Goal: Entertainment & Leisure: Browse casually

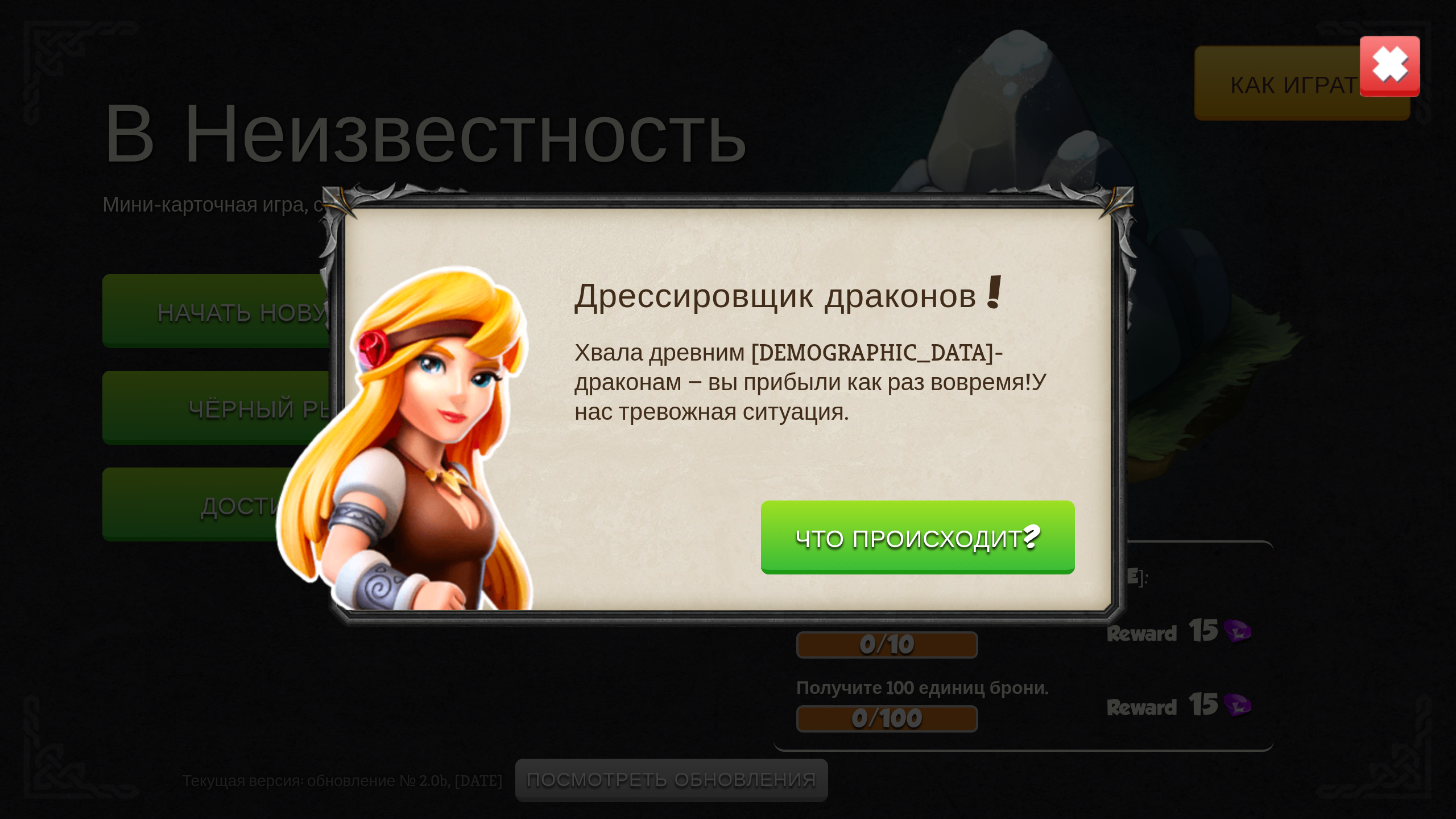
click at [1034, 549] on ya-tr-span "Что происходит?" at bounding box center [918, 538] width 246 height 29
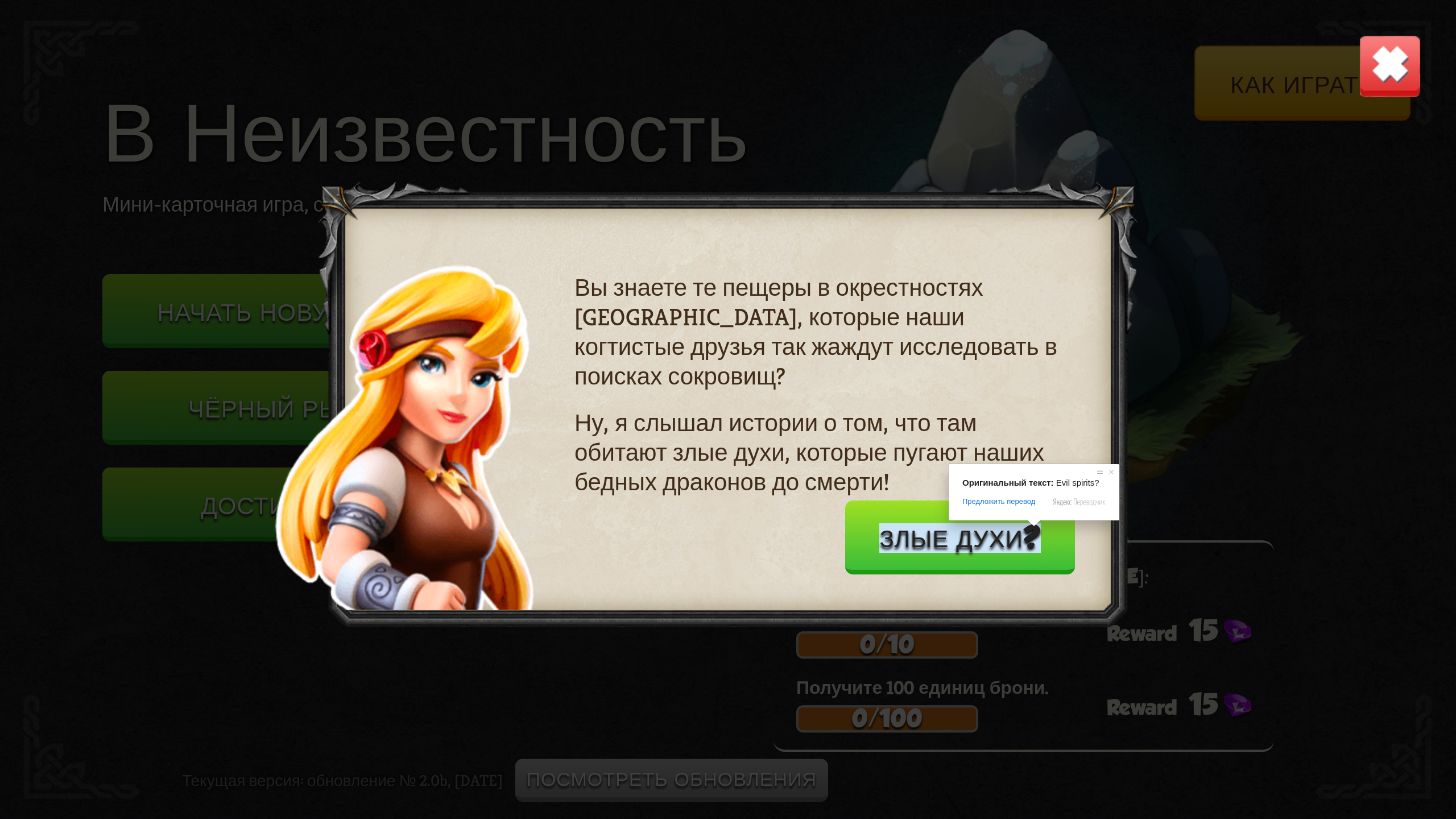
click at [1082, 561] on button "Ясное дело!" at bounding box center [1005, 538] width 252 height 74
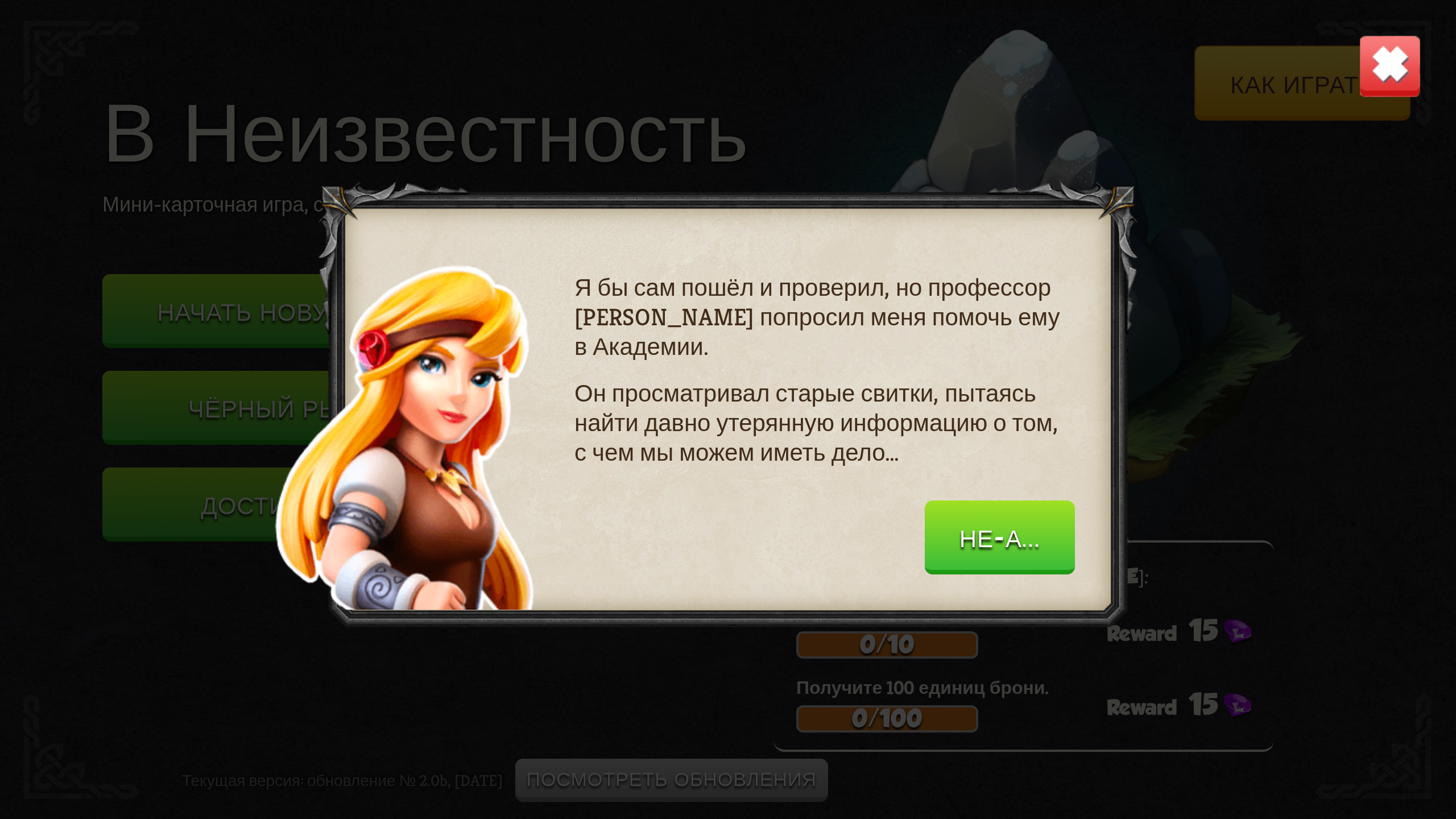
click at [1391, 60] on img at bounding box center [1390, 66] width 64 height 64
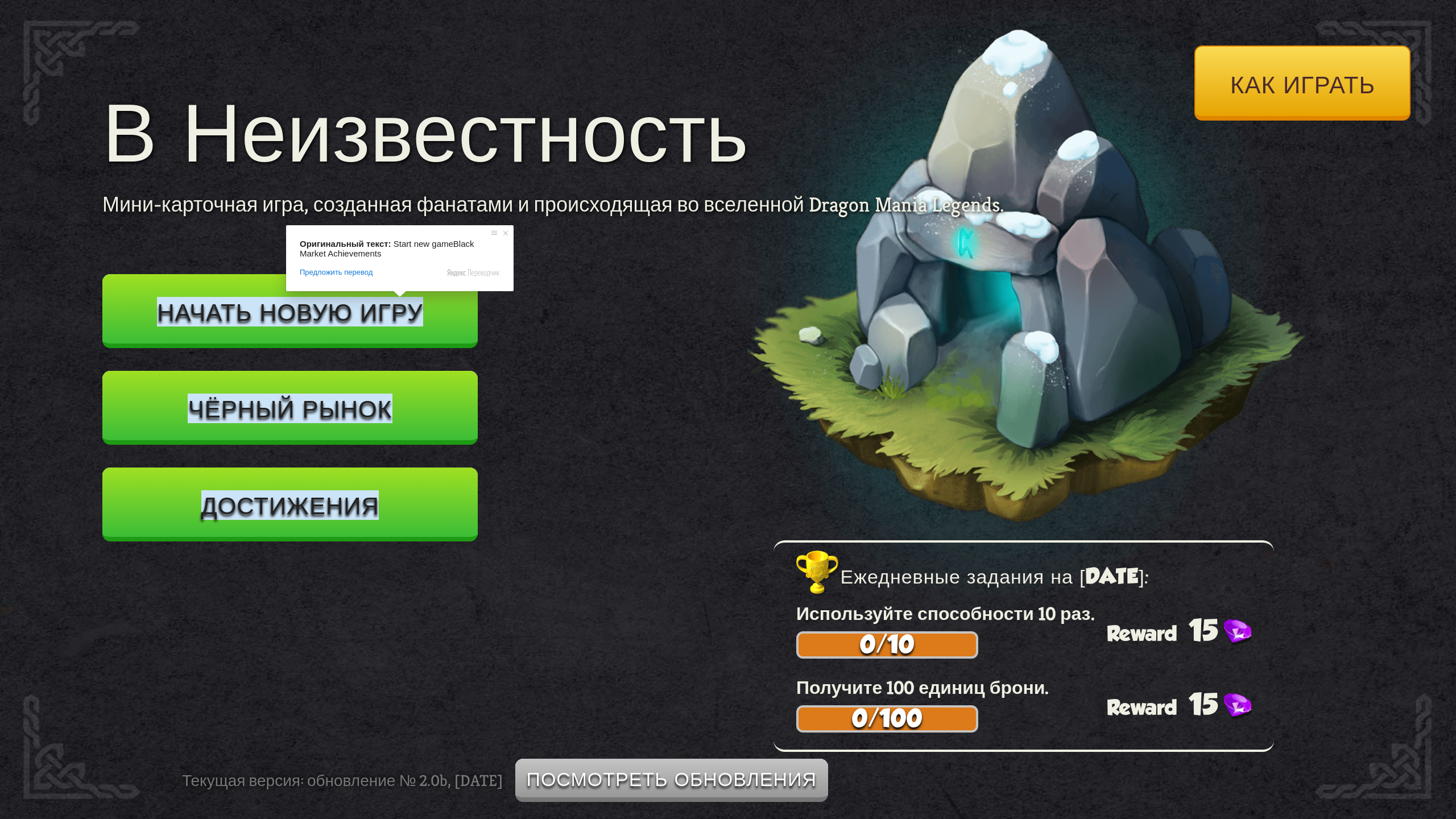
click at [377, 314] on ya-tr-span "Начать новую игру" at bounding box center [290, 311] width 265 height 29
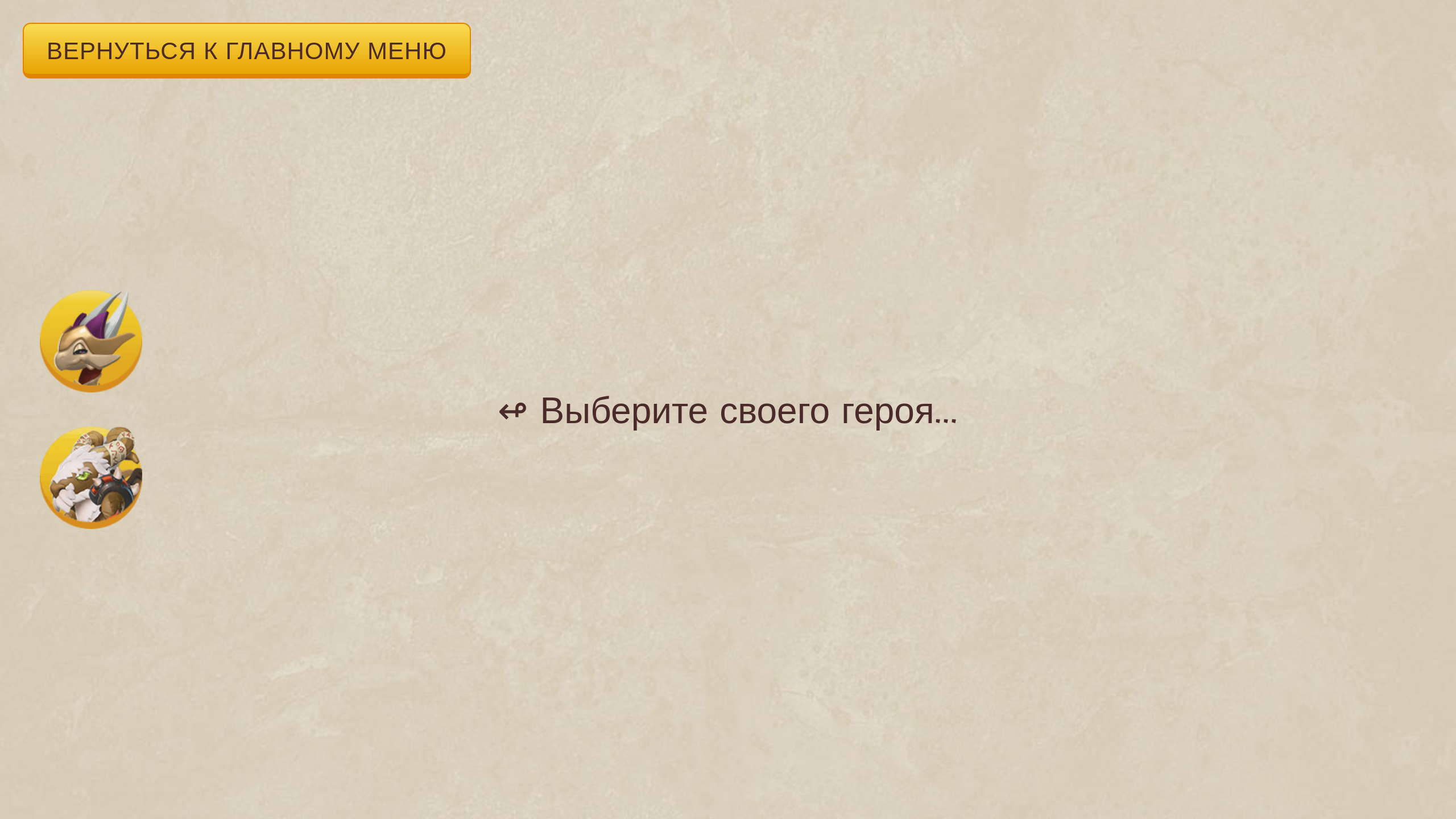
click at [82, 454] on img at bounding box center [91, 478] width 103 height 103
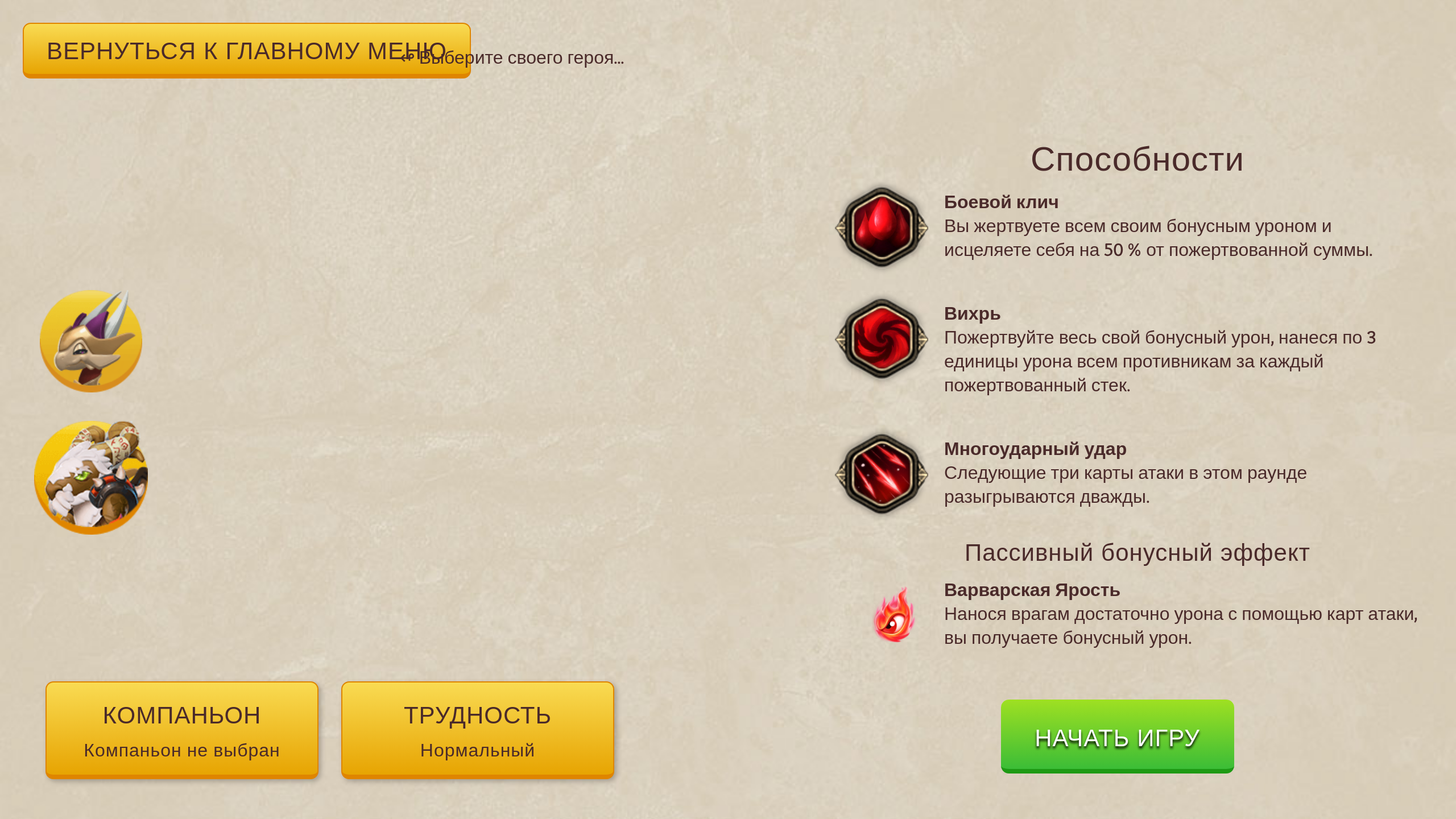
click at [113, 360] on img at bounding box center [91, 341] width 103 height 103
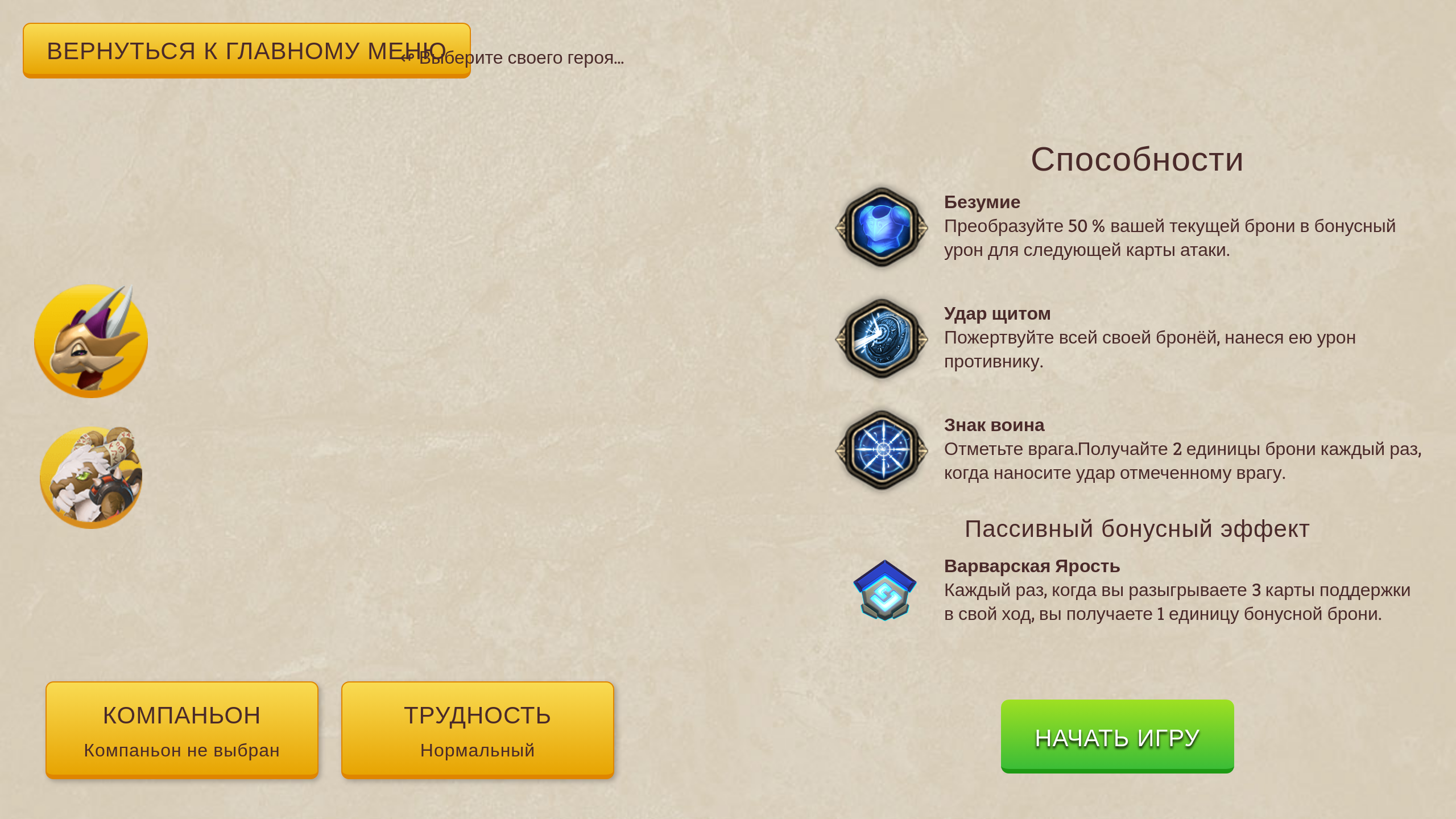
click at [113, 480] on img at bounding box center [91, 478] width 103 height 103
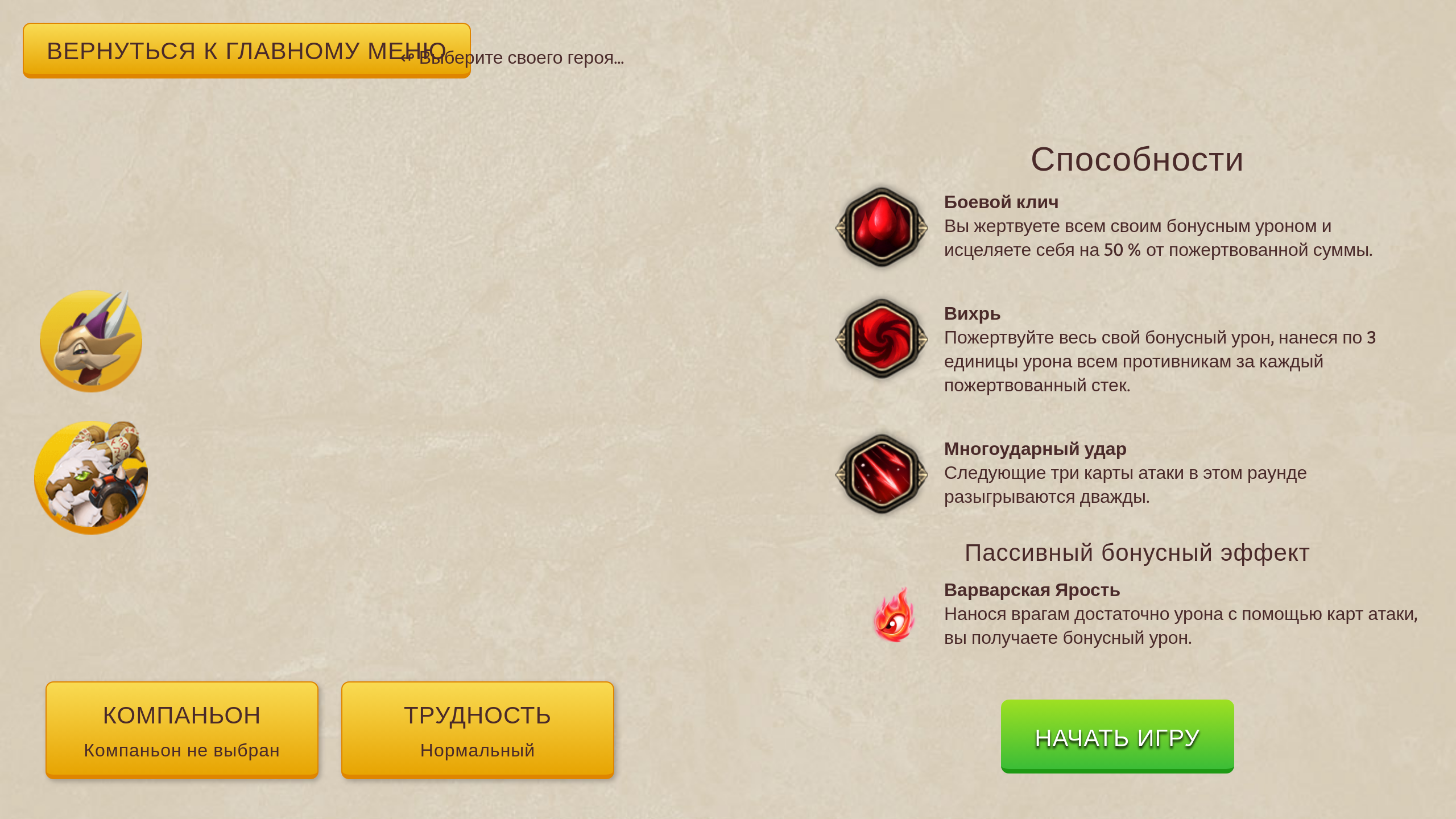
click at [254, 725] on ya-tr-span "Компаньон" at bounding box center [182, 714] width 159 height 29
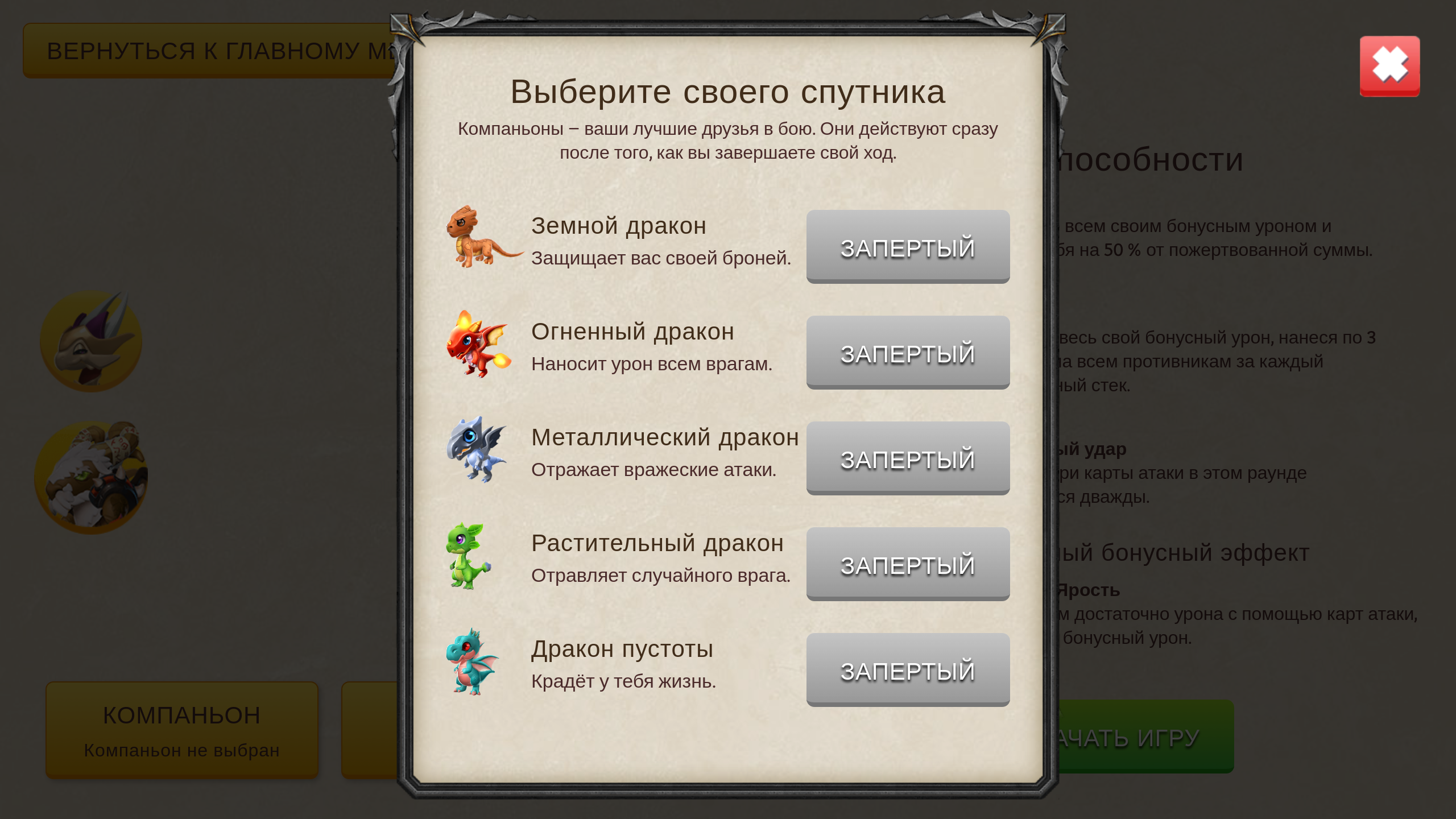
click at [887, 237] on body "Вернуться к главному меню ↫ Выберите своего героя... Способности [PERSON_NAME] …" at bounding box center [728, 409] width 1456 height 819
click at [1389, 46] on img at bounding box center [1390, 66] width 64 height 64
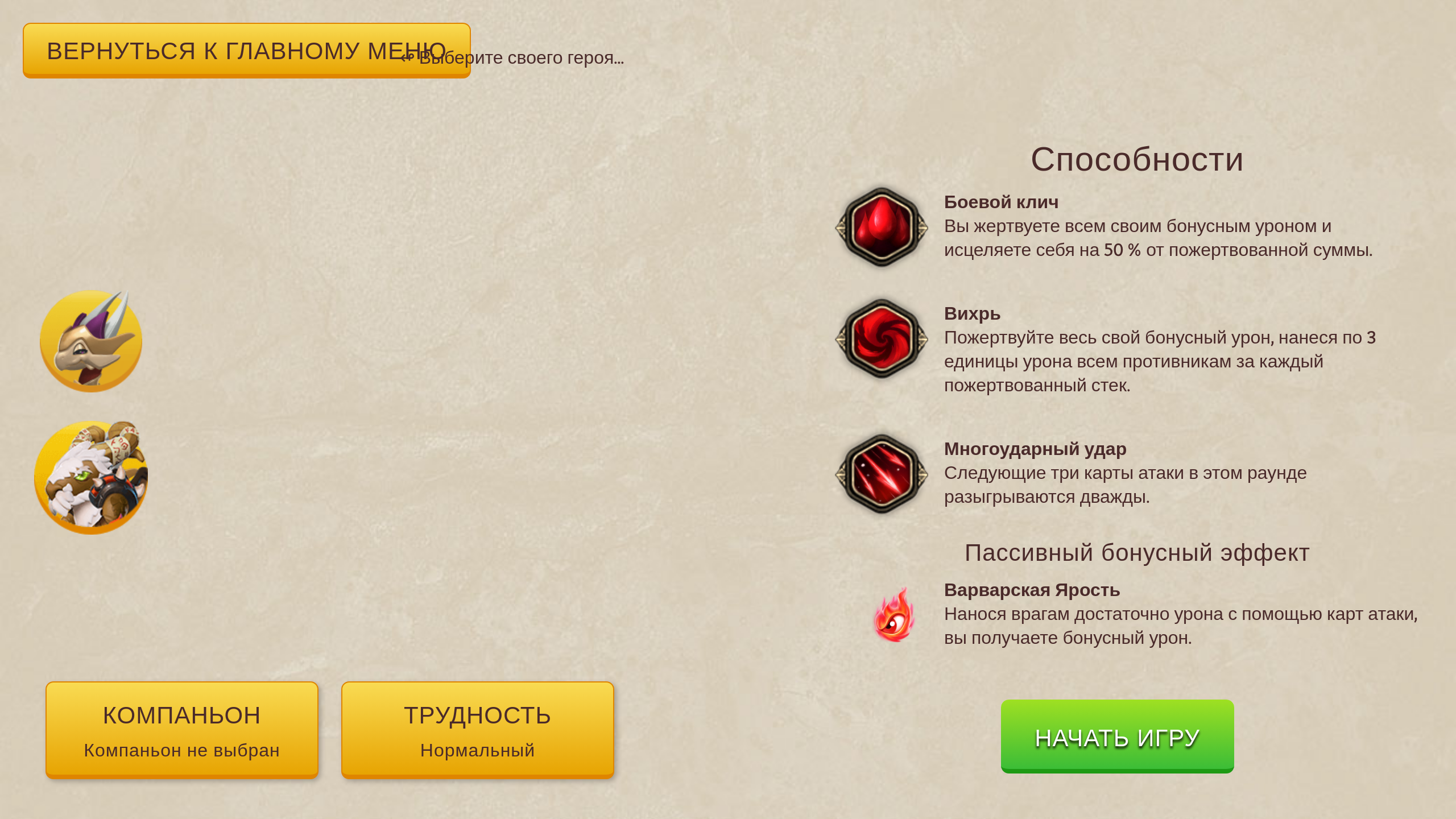
click at [397, 731] on button "Трудность Нормальный" at bounding box center [478, 731] width 273 height 98
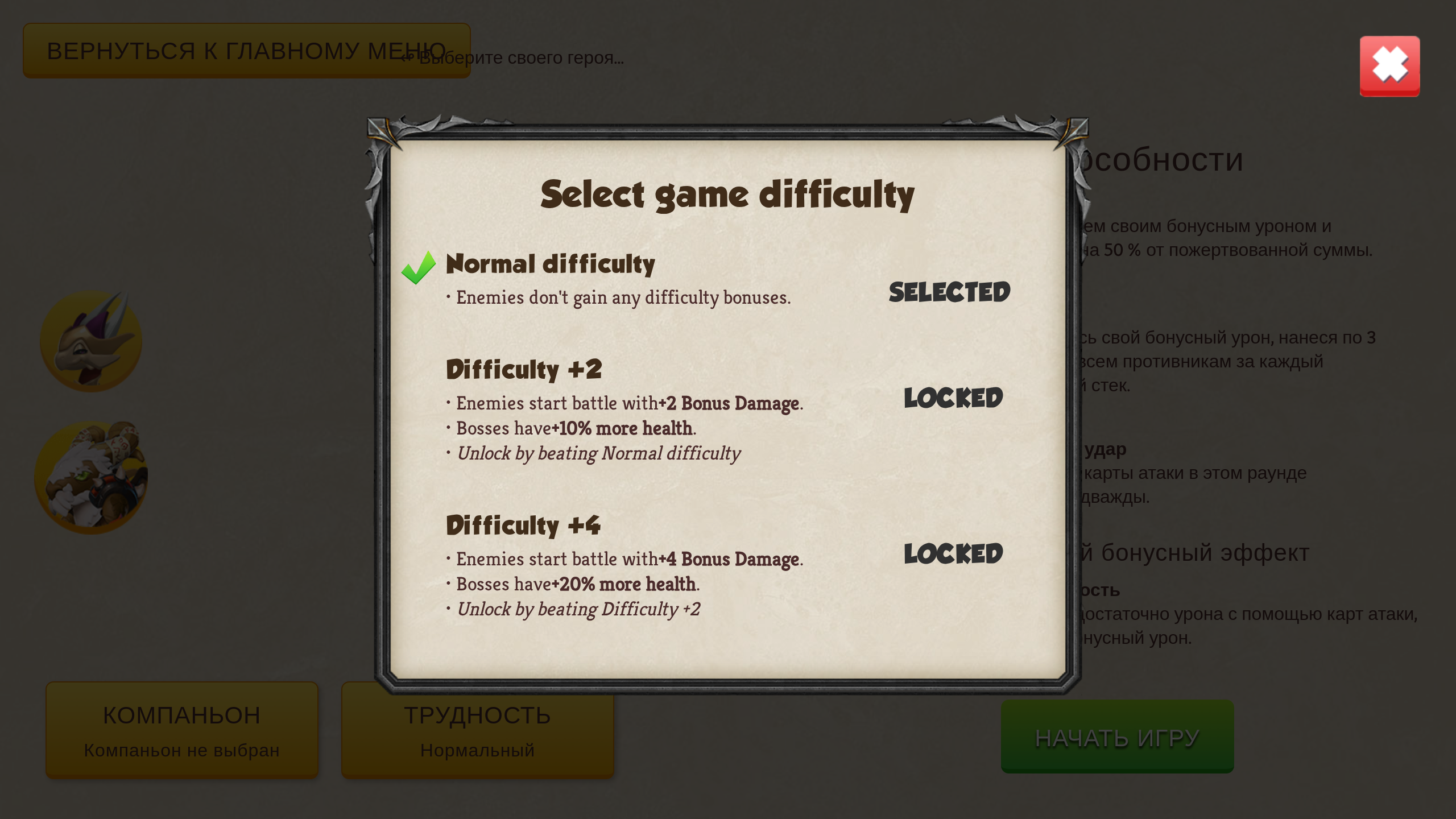
click at [1393, 94] on img at bounding box center [1390, 66] width 64 height 64
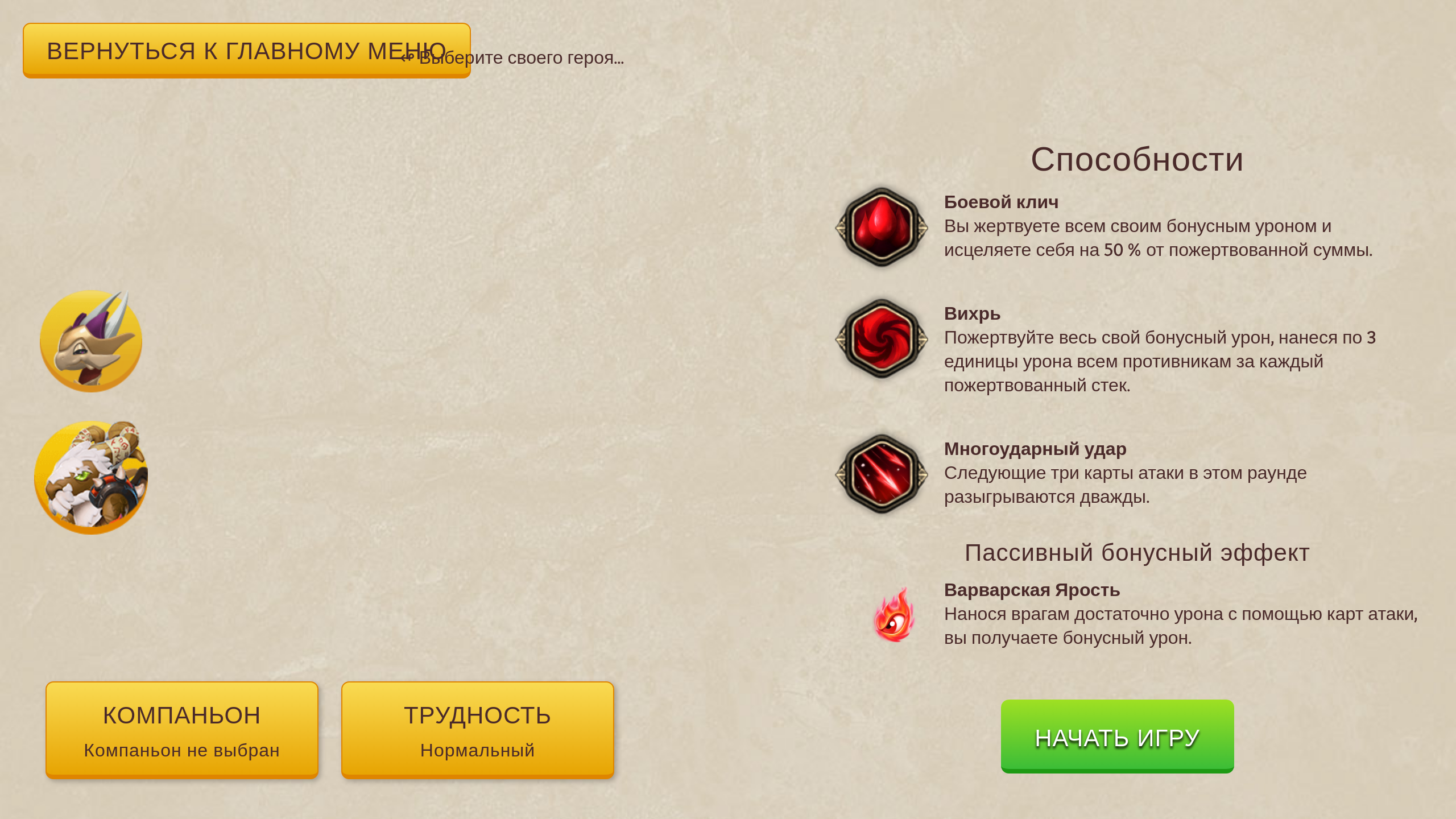
click at [1123, 731] on ya-tr-span "Начать игру" at bounding box center [1117, 737] width 166 height 29
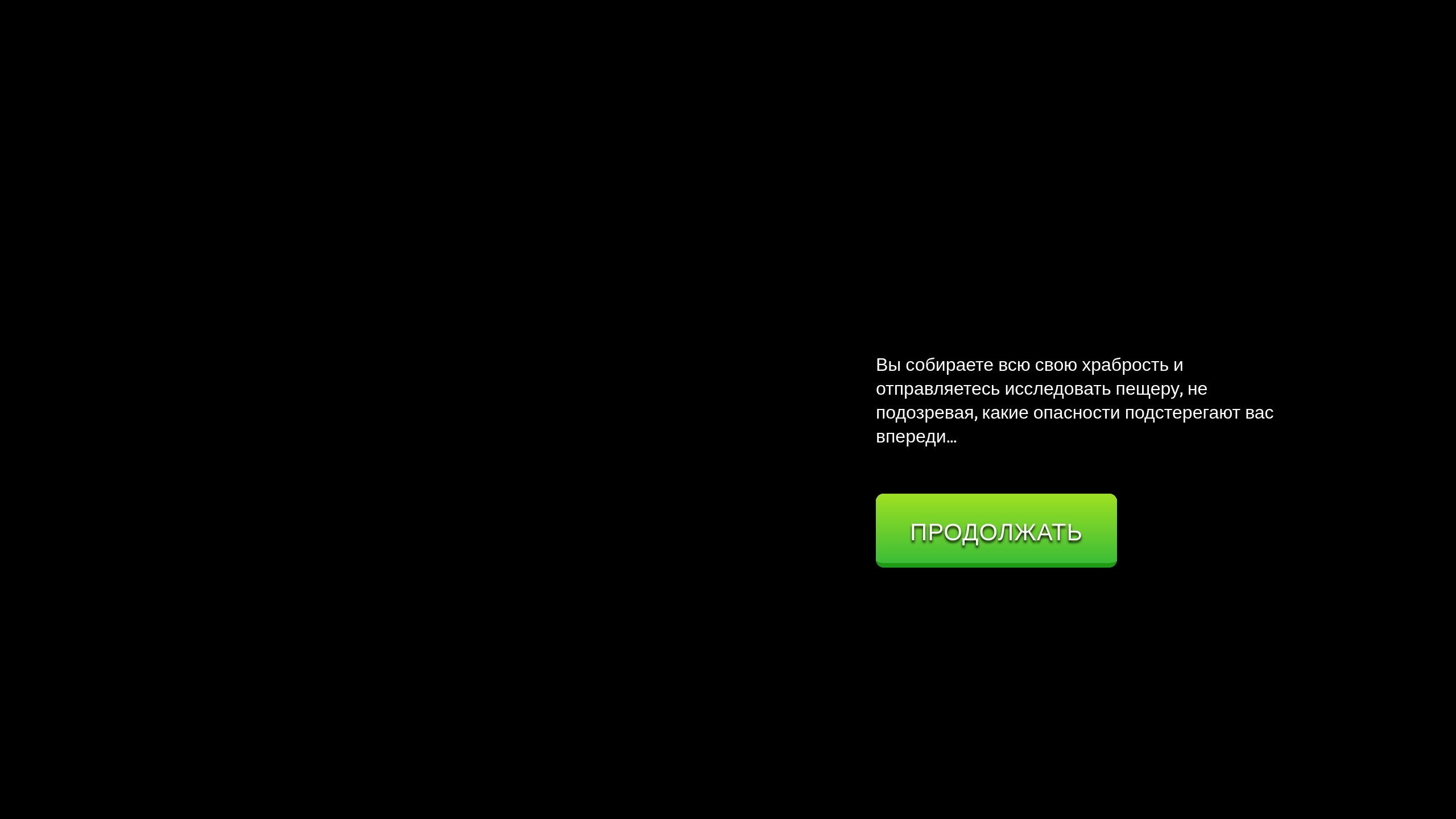
click at [1002, 550] on button "Продолжать" at bounding box center [996, 531] width 241 height 74
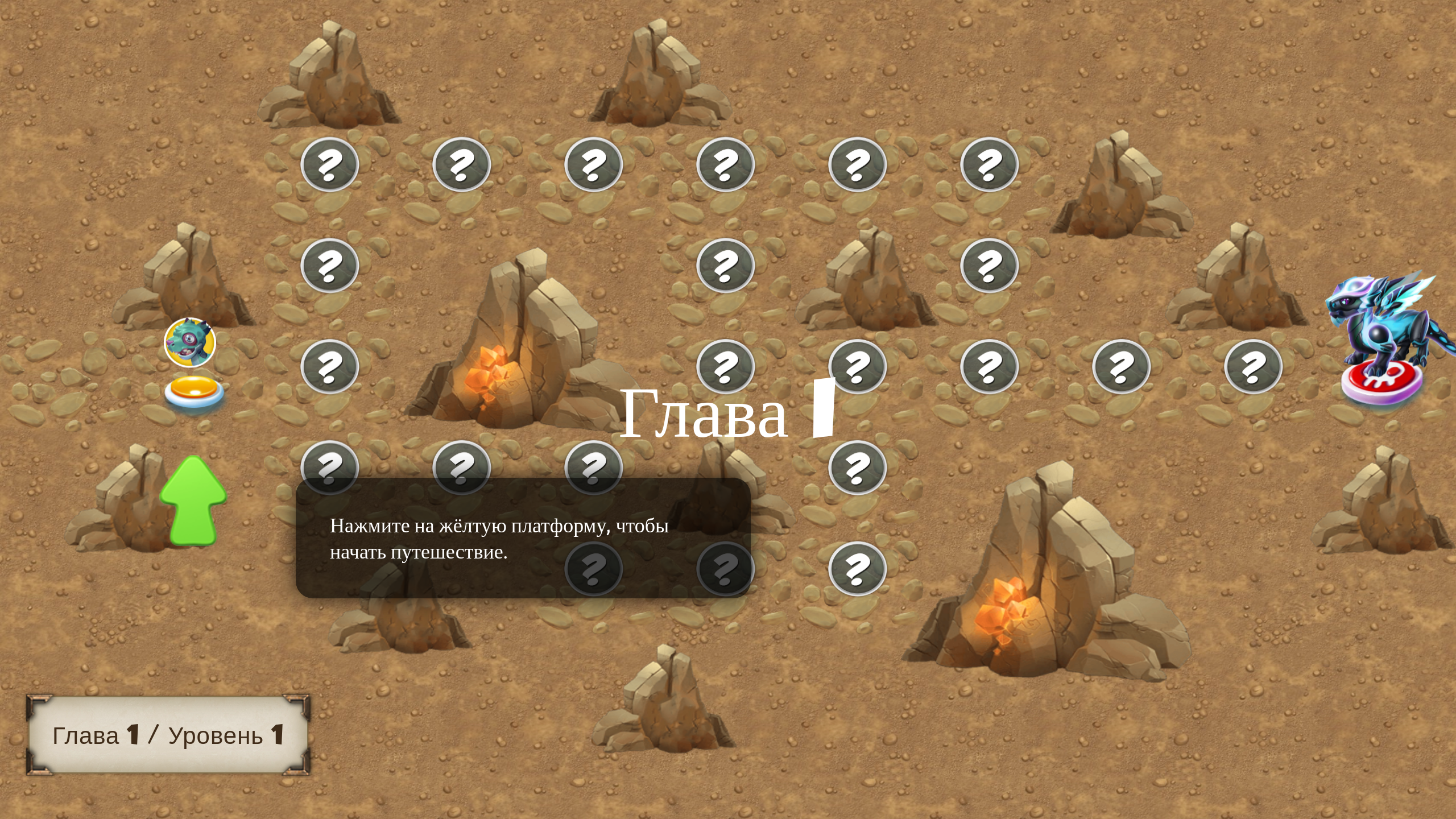
click at [935, 373] on div "Глава I" at bounding box center [728, 409] width 448 height 205
click at [1340, 376] on img at bounding box center [1385, 385] width 91 height 60
drag, startPoint x: 968, startPoint y: 371, endPoint x: 942, endPoint y: 371, distance: 26.0
click at [1325, 371] on img at bounding box center [1409, 323] width 168 height 108
click at [938, 373] on div "Глава I" at bounding box center [728, 409] width 448 height 205
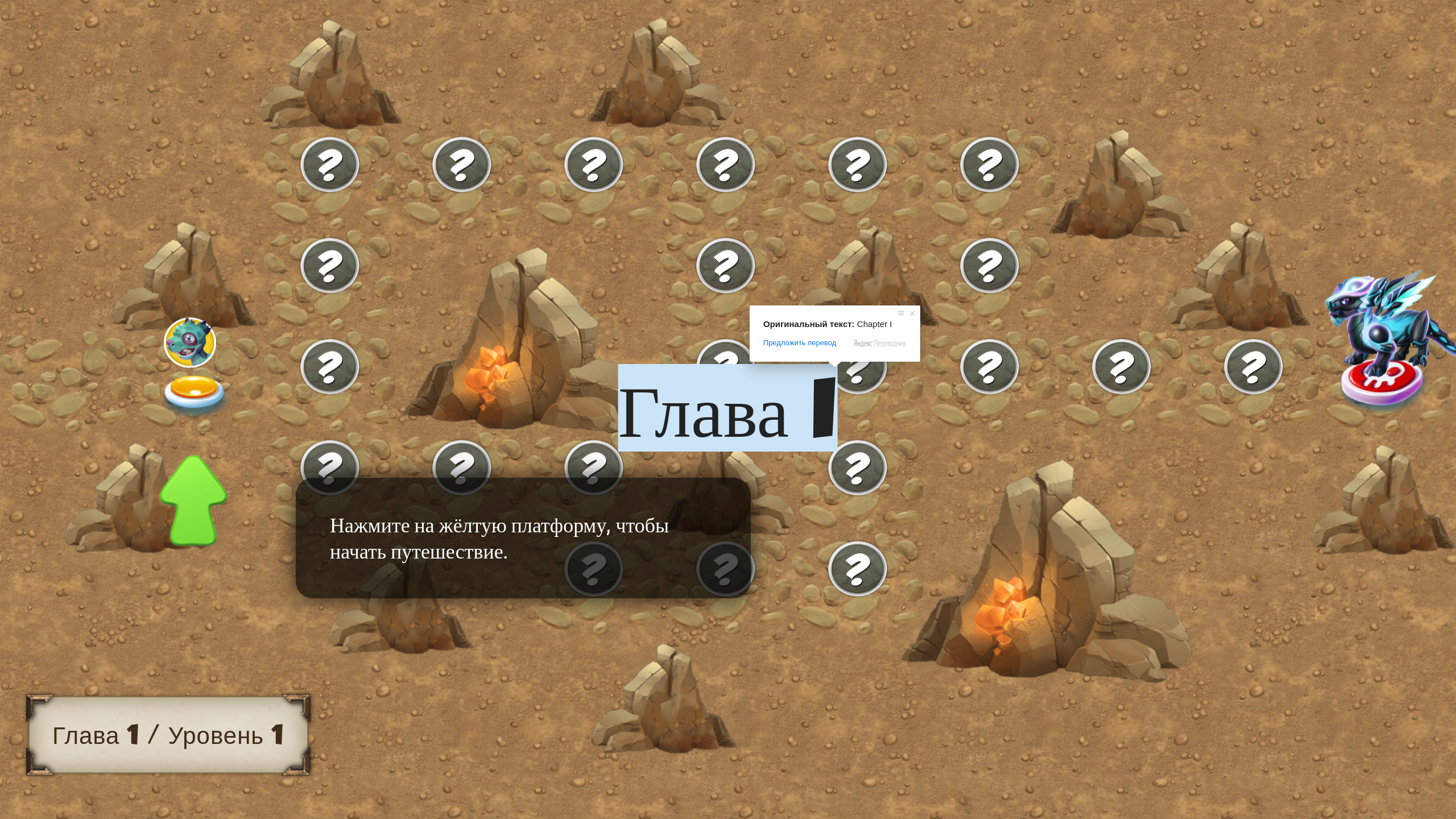
click at [205, 377] on img at bounding box center [196, 396] width 73 height 43
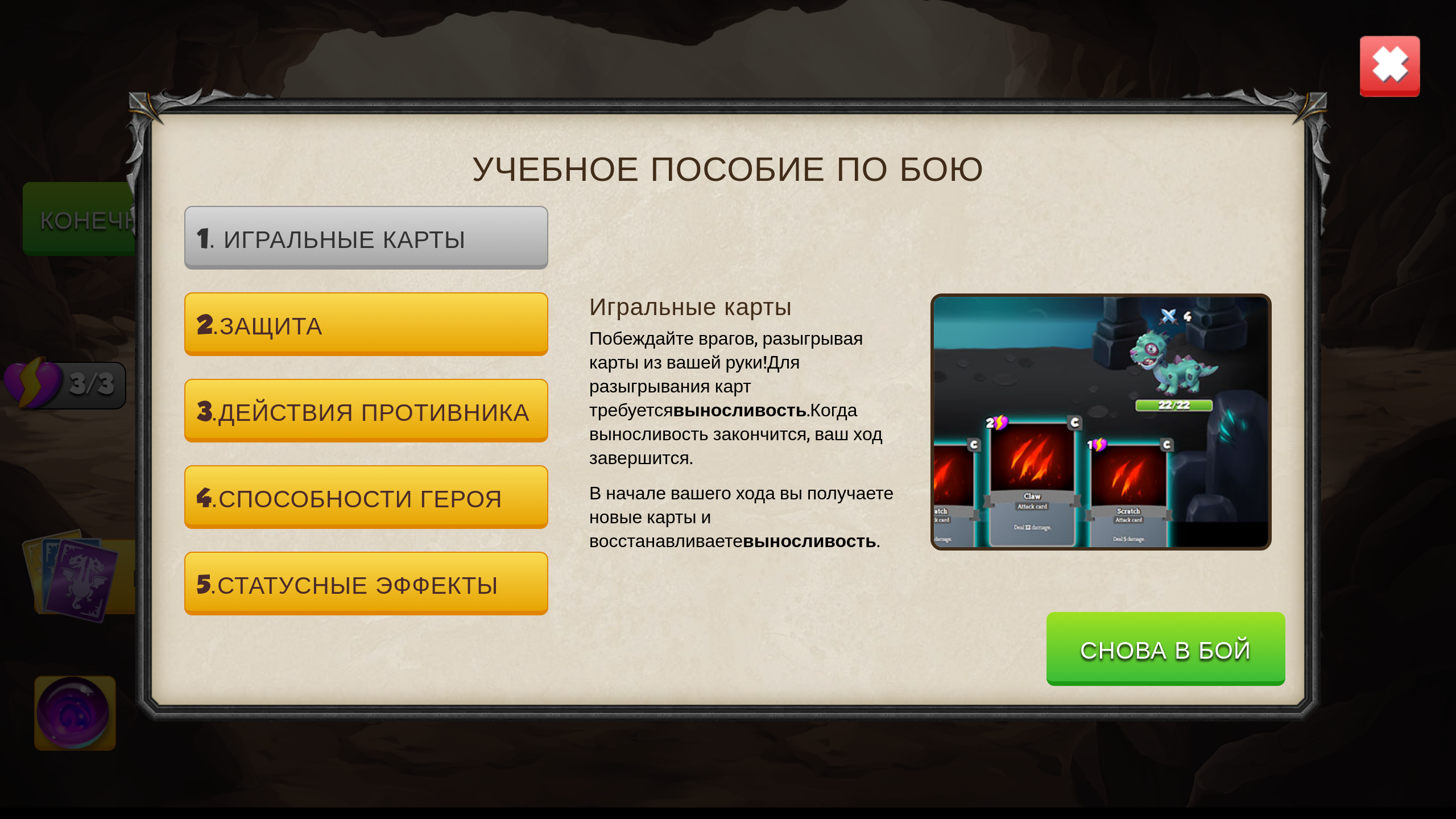
drag, startPoint x: 486, startPoint y: 314, endPoint x: 483, endPoint y: 391, distance: 77.1
click at [485, 316] on button "2. Защита" at bounding box center [366, 324] width 364 height 64
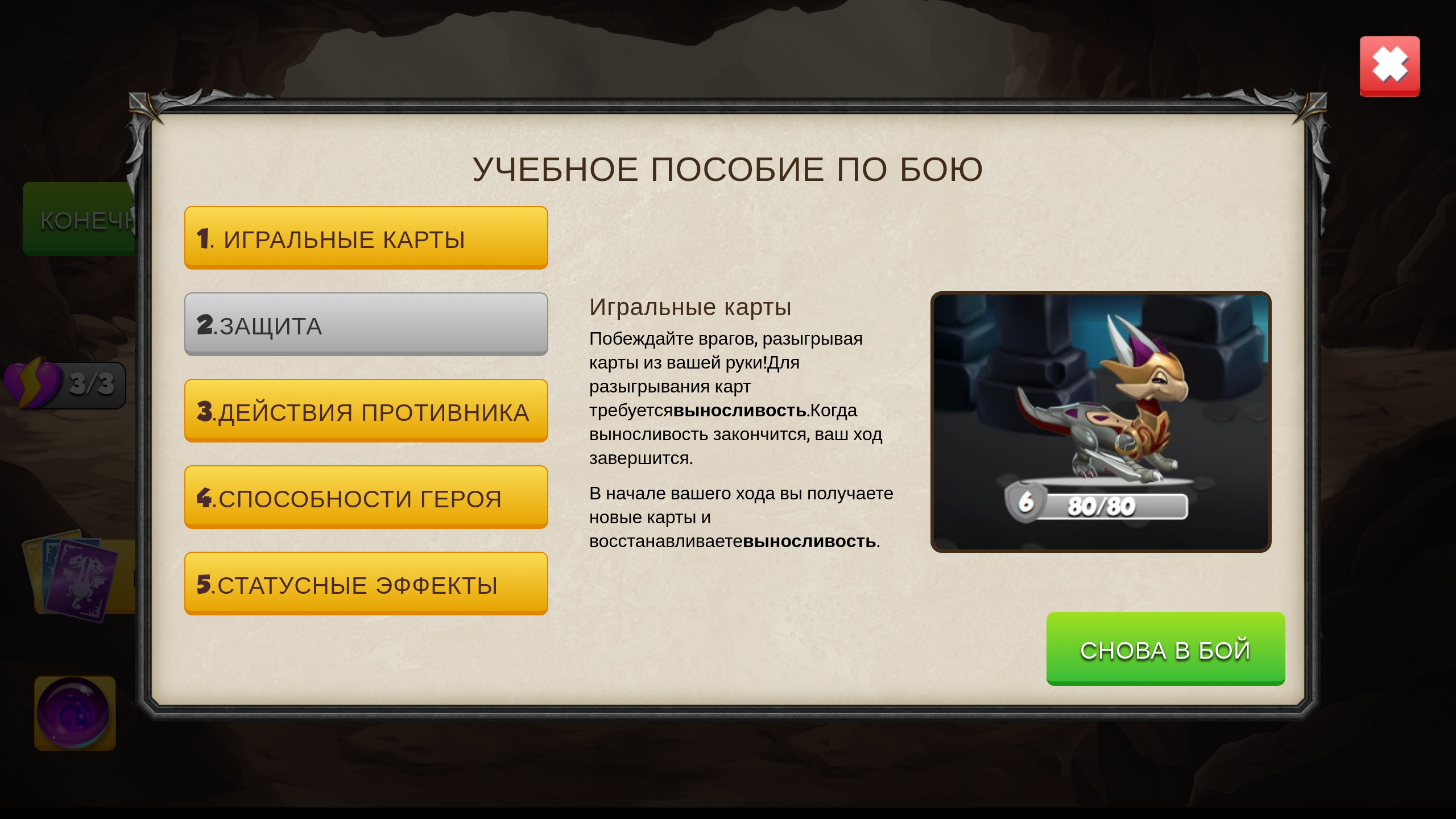
drag, startPoint x: 479, startPoint y: 429, endPoint x: 541, endPoint y: 479, distance: 79.6
click at [479, 430] on button "3. Действия противника" at bounding box center [366, 411] width 364 height 64
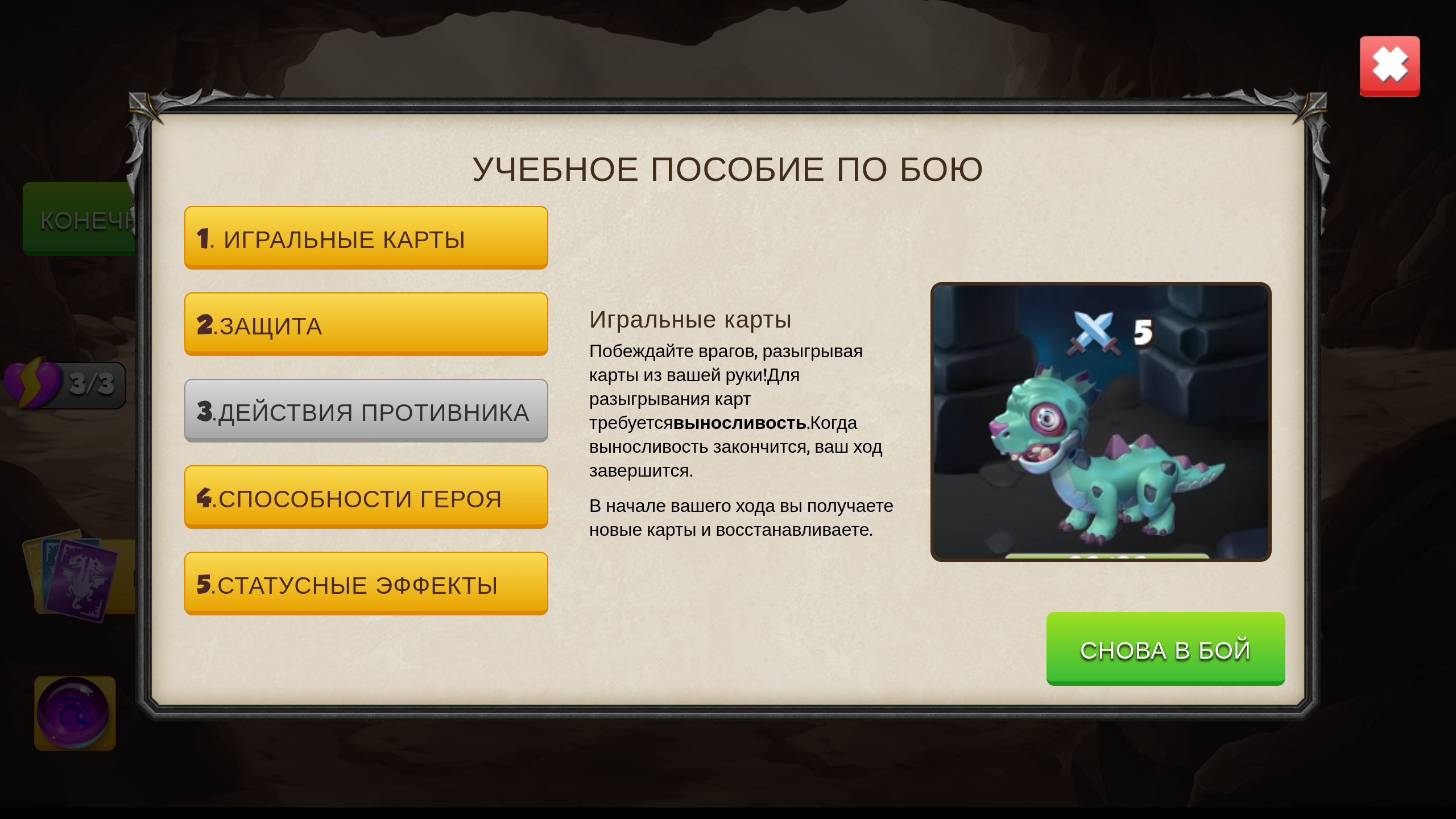
drag, startPoint x: 1165, startPoint y: 666, endPoint x: 1152, endPoint y: 619, distance: 48.8
click at [1165, 665] on button "Снова в бой" at bounding box center [1165, 649] width 239 height 74
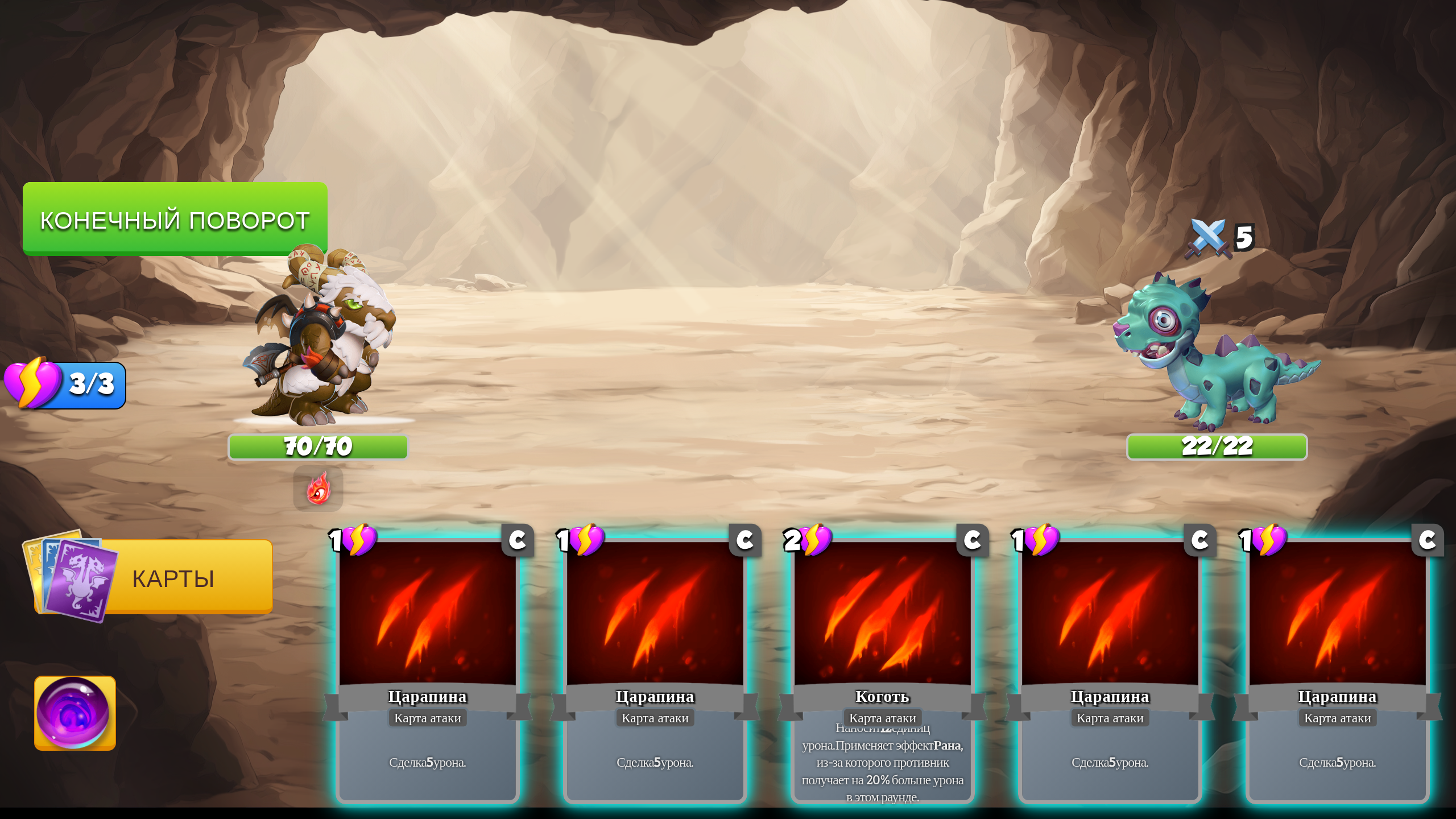
click at [96, 708] on img at bounding box center [76, 718] width 81 height 82
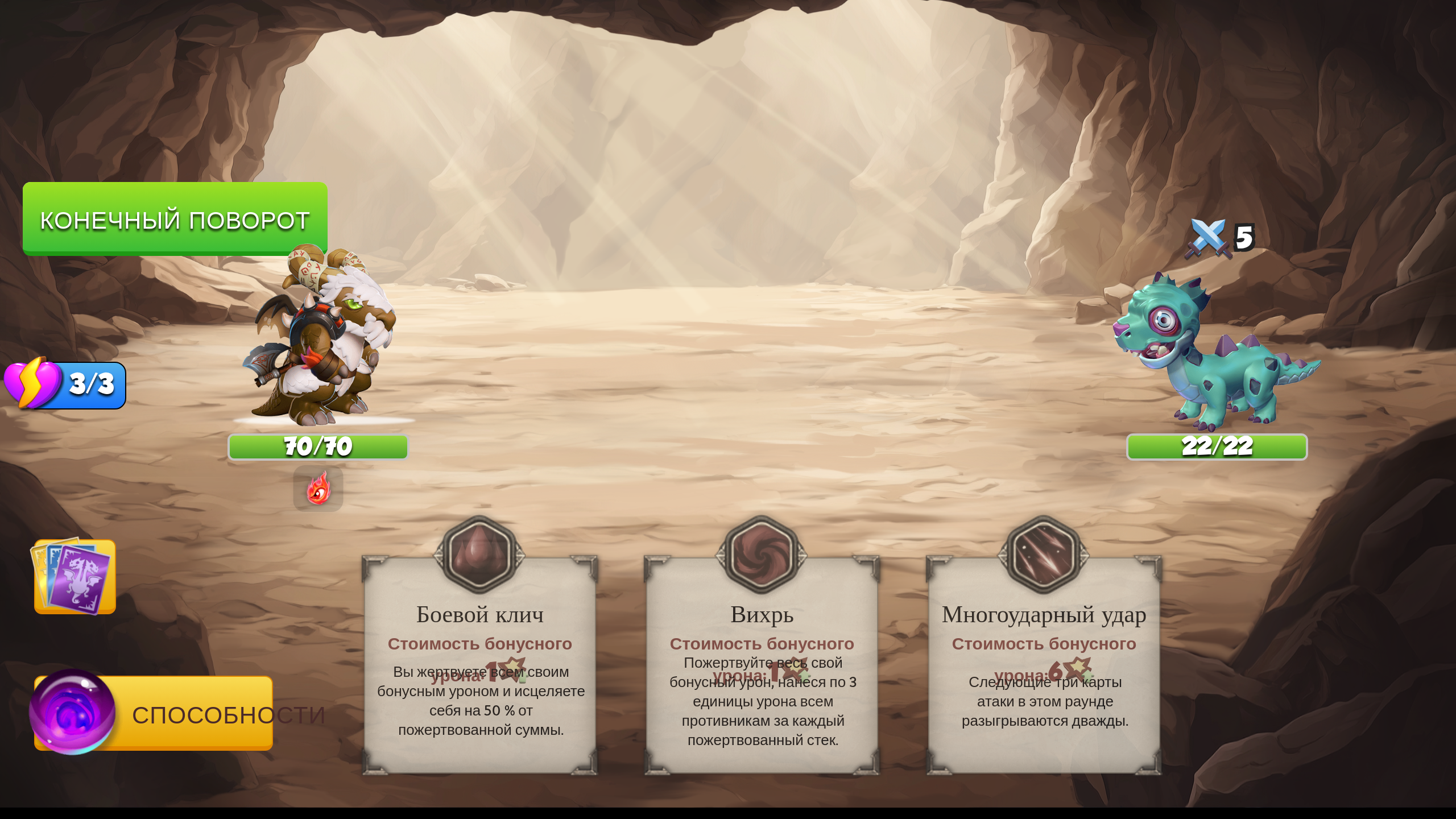
click at [62, 564] on img at bounding box center [70, 576] width 82 height 82
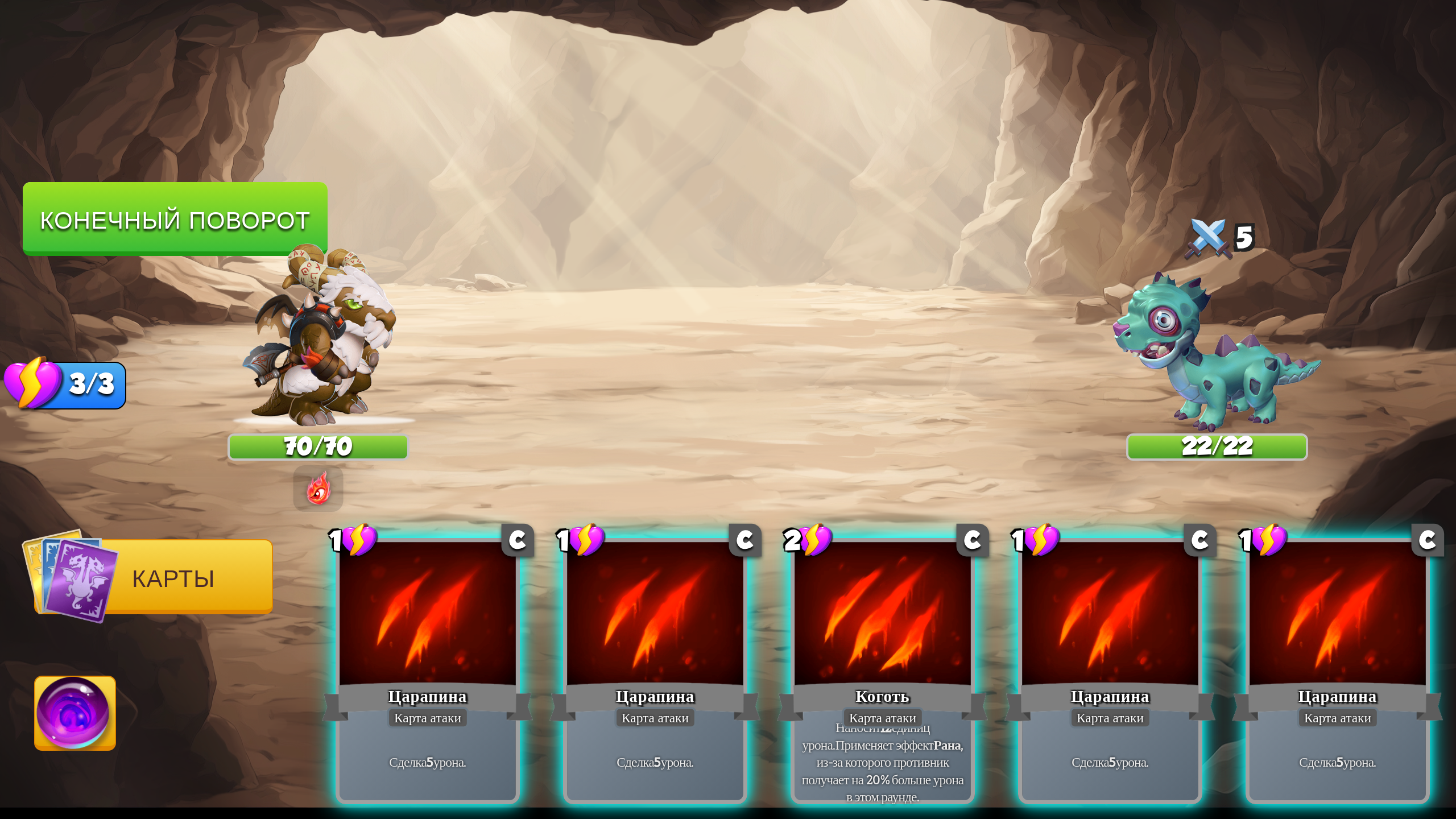
click at [879, 635] on div at bounding box center [882, 616] width 176 height 148
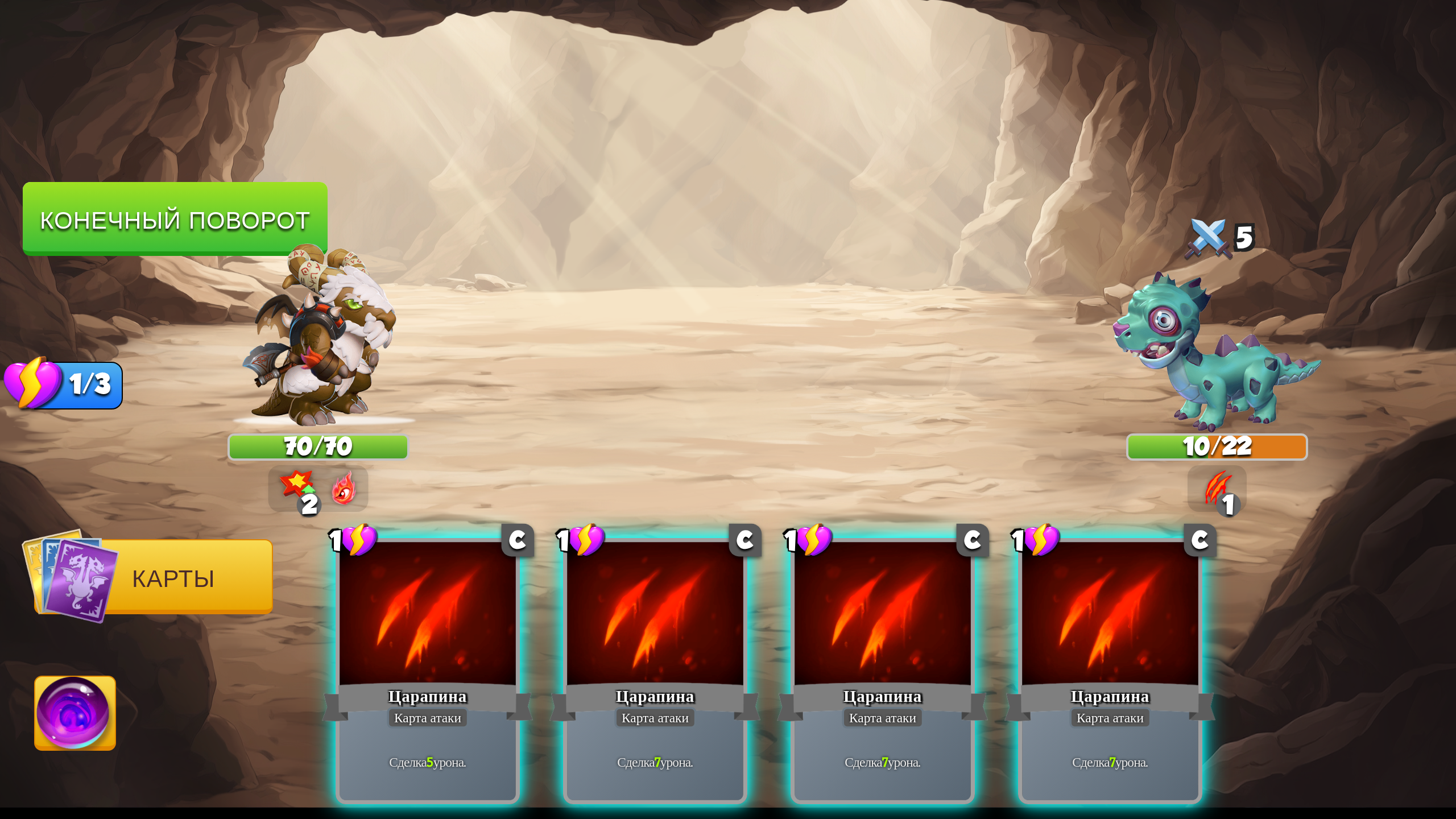
click at [696, 635] on div at bounding box center [655, 616] width 176 height 148
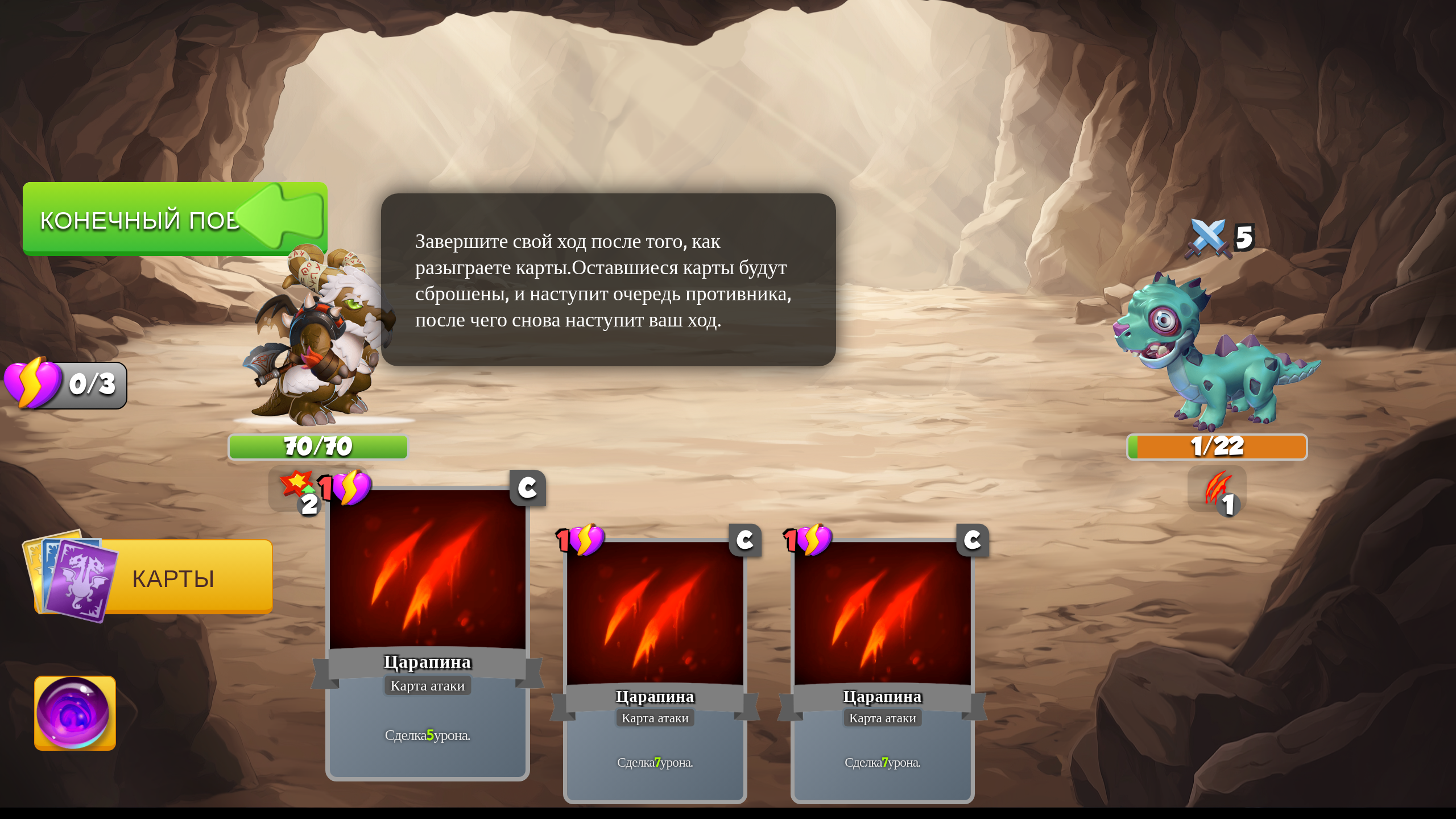
click at [477, 633] on div at bounding box center [428, 573] width 196 height 165
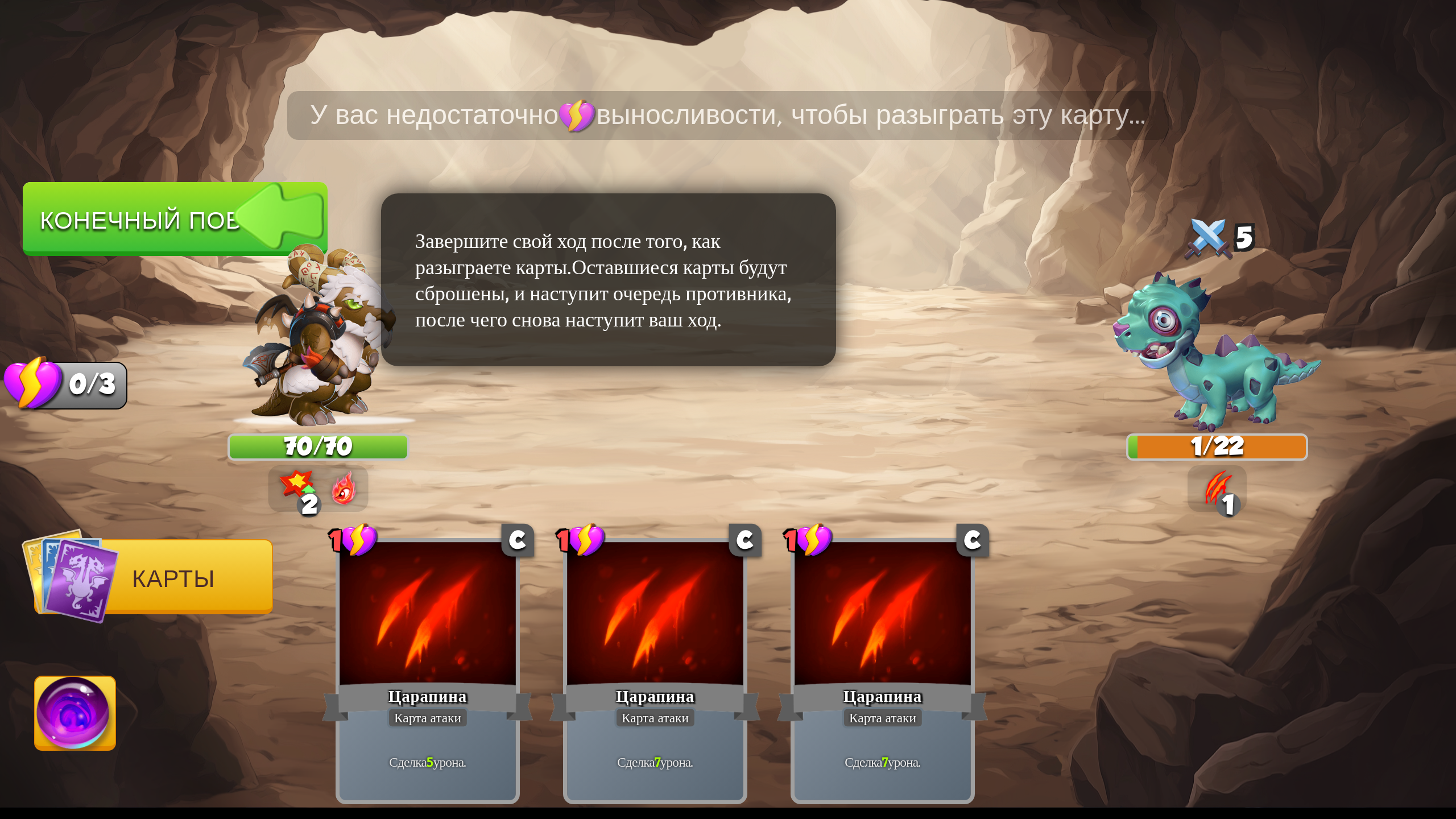
click at [179, 220] on ya-tr-span "Конечный поворот" at bounding box center [174, 219] width 271 height 29
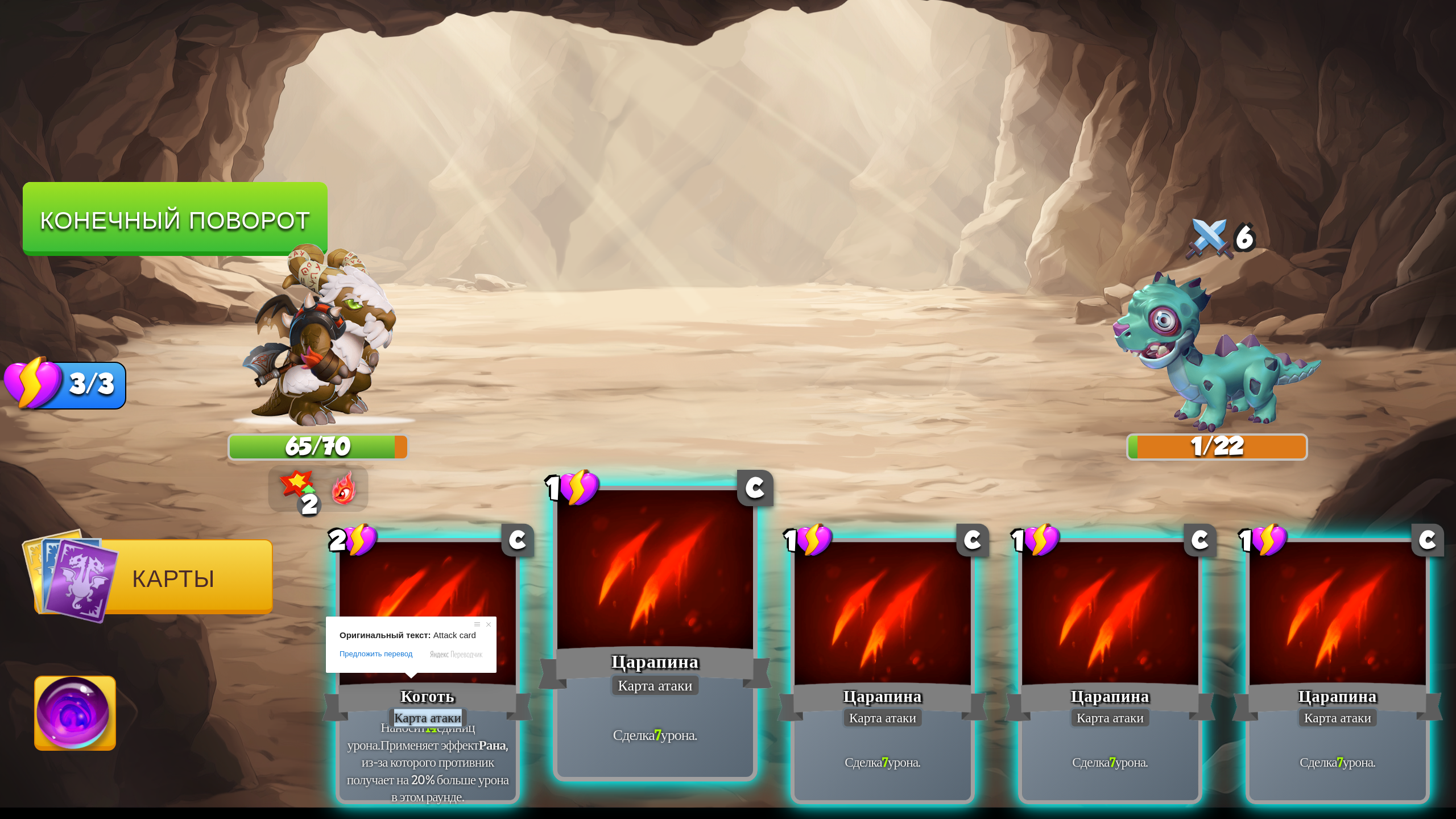
click at [655, 632] on div at bounding box center [655, 573] width 196 height 165
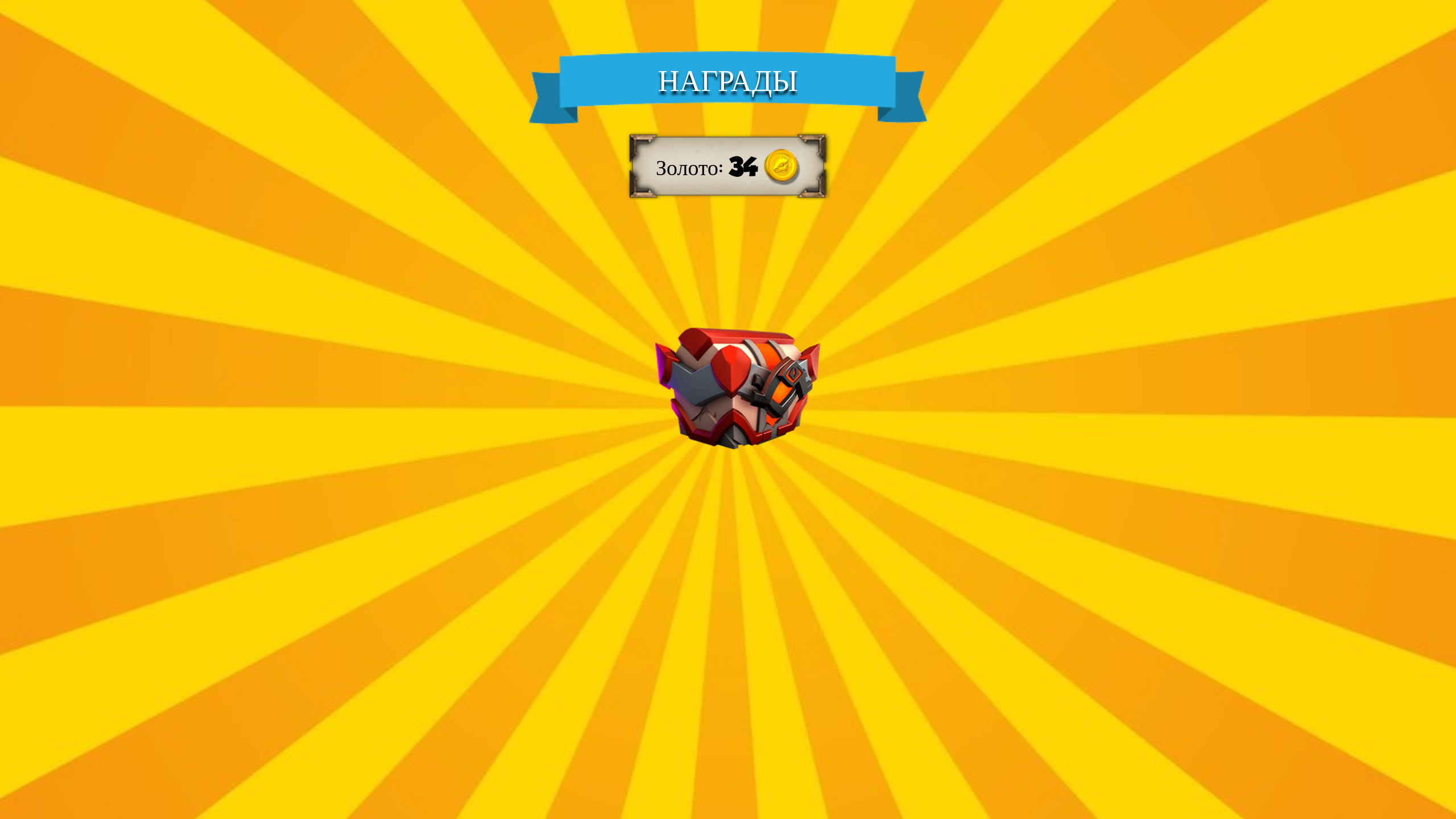
click at [807, 436] on img at bounding box center [737, 389] width 165 height 122
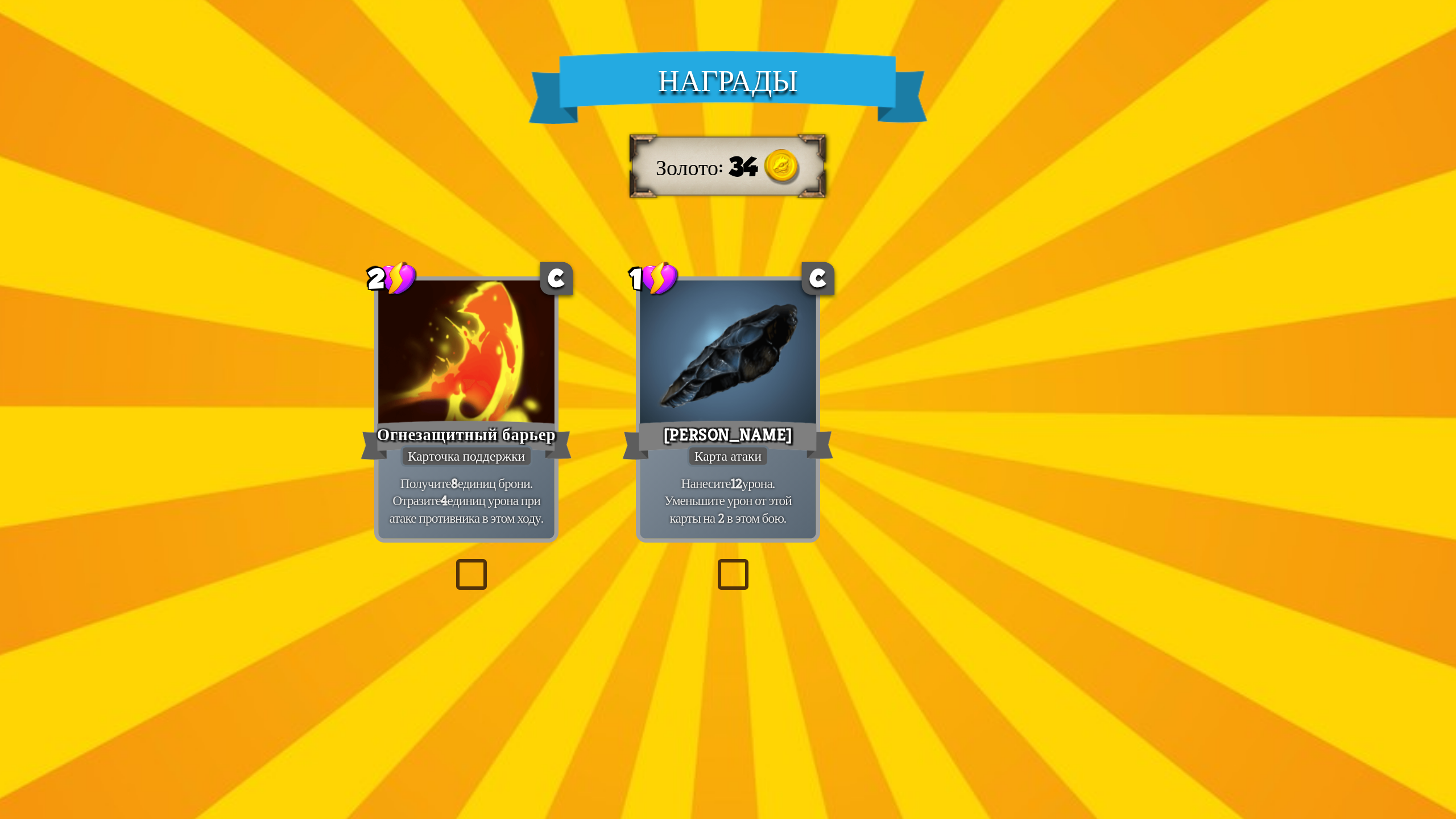
click at [761, 371] on div "1 C Драконье Стекло Карта атаки Нанесите 12 урона. Уменьшите урон от этой карты…" at bounding box center [727, 409] width 184 height 266
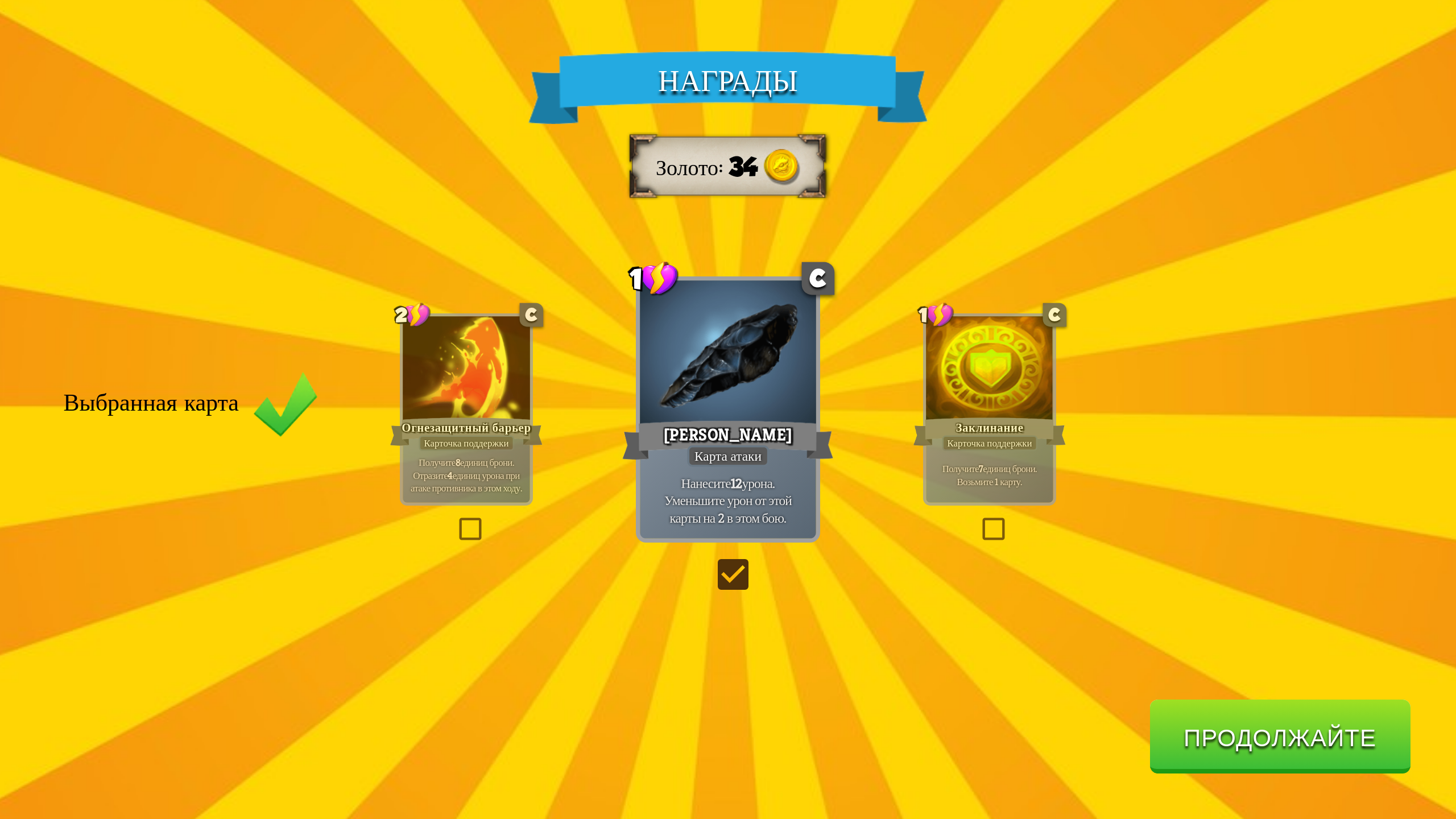
click at [446, 527] on div "Награды Золото 34 Выбранная карта 2 C Огнезащитный барьер Карточка поддержки По…" at bounding box center [728, 409] width 1456 height 819
click at [456, 520] on label at bounding box center [456, 520] width 0 height 0
click at [0, 0] on input "checkbox" at bounding box center [0, 0] width 0 height 0
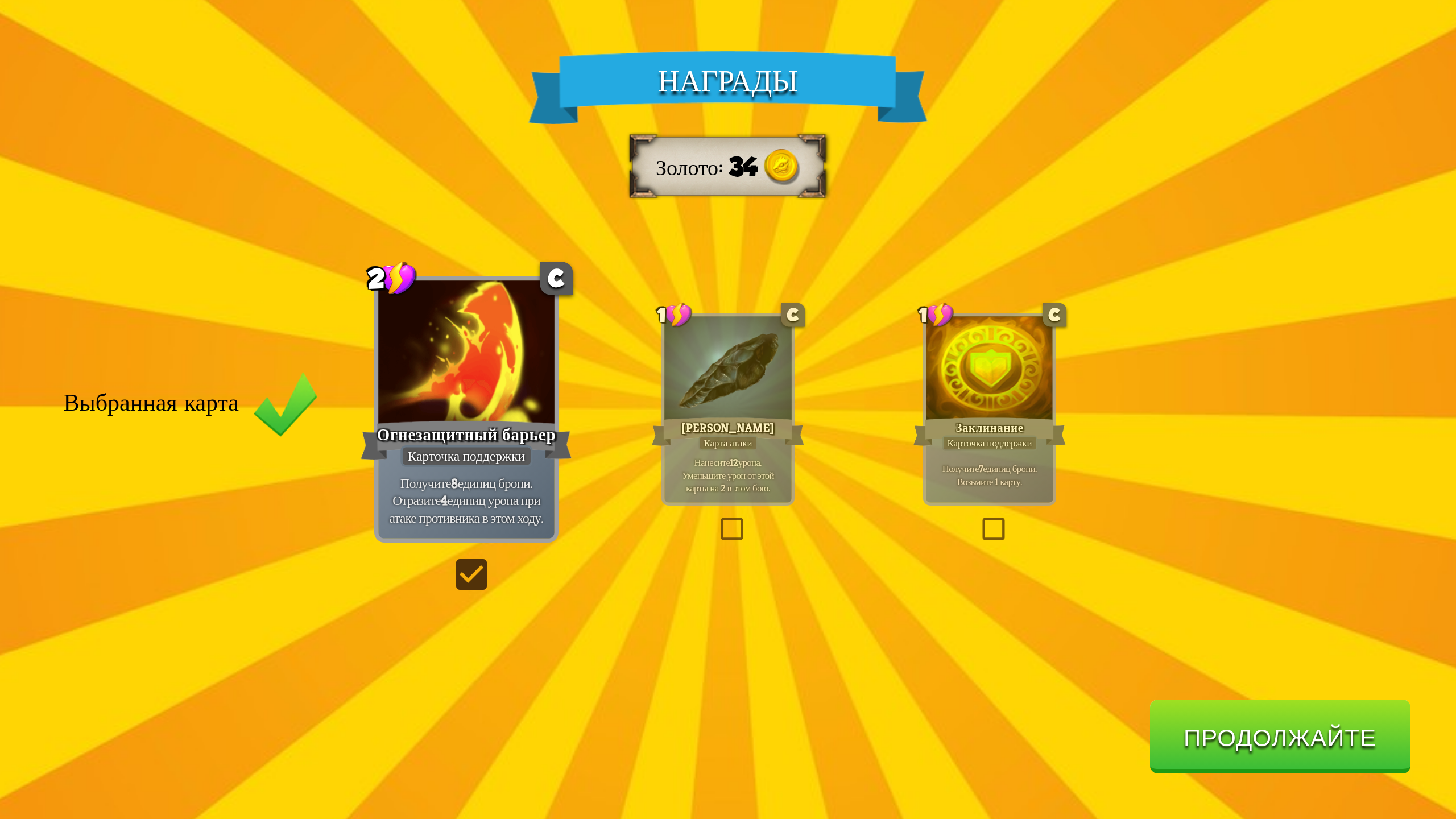
click at [459, 525] on div "Награды Золото 34 Выбранная карта 2 C Огнезащитный барьер Карточка поддержки По…" at bounding box center [728, 409] width 1456 height 819
click at [717, 520] on label at bounding box center [717, 520] width 0 height 0
click at [0, 0] on input "checkbox" at bounding box center [0, 0] width 0 height 0
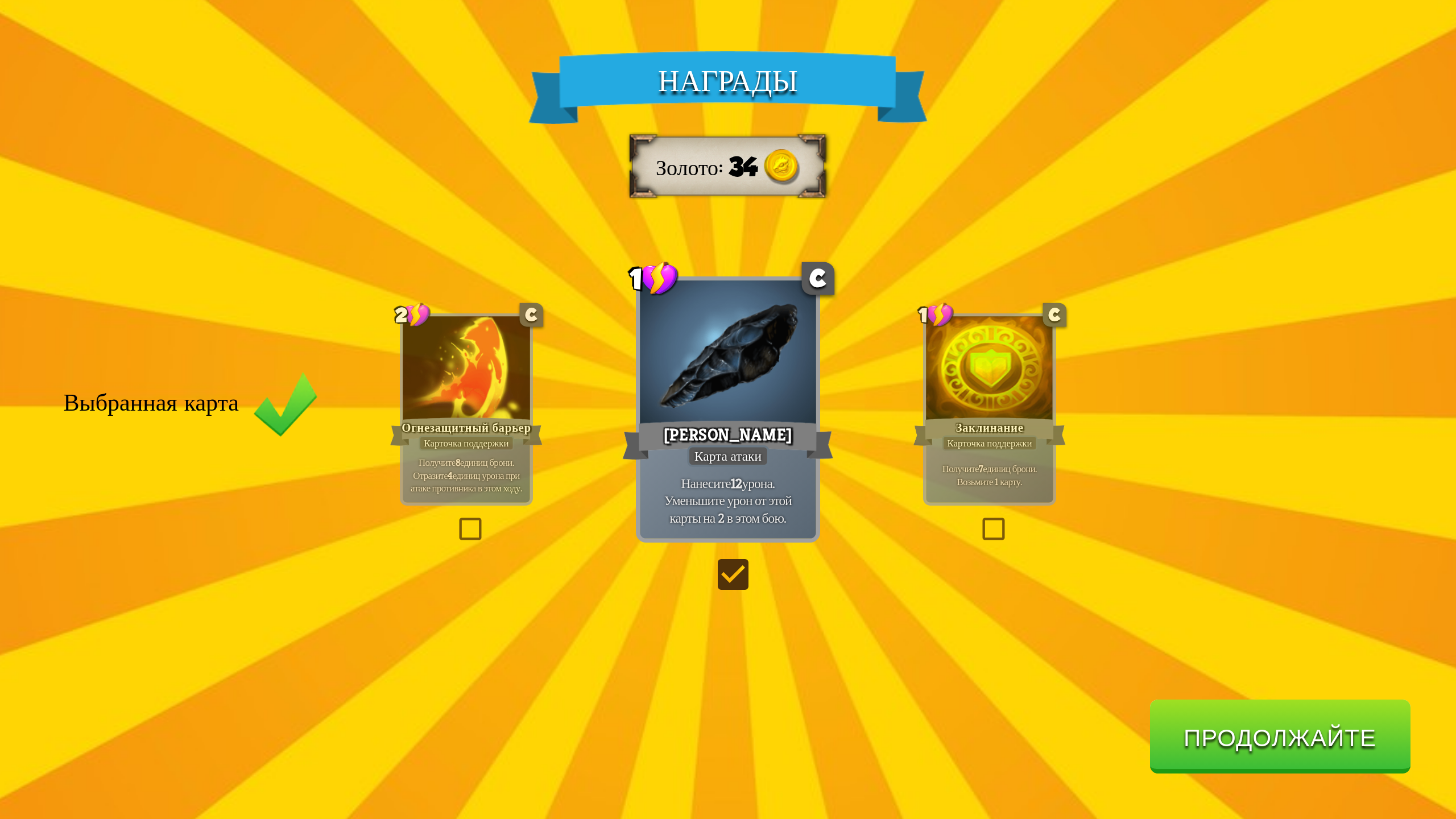
click at [1229, 739] on ya-tr-span "Продолжайте" at bounding box center [1280, 737] width 193 height 29
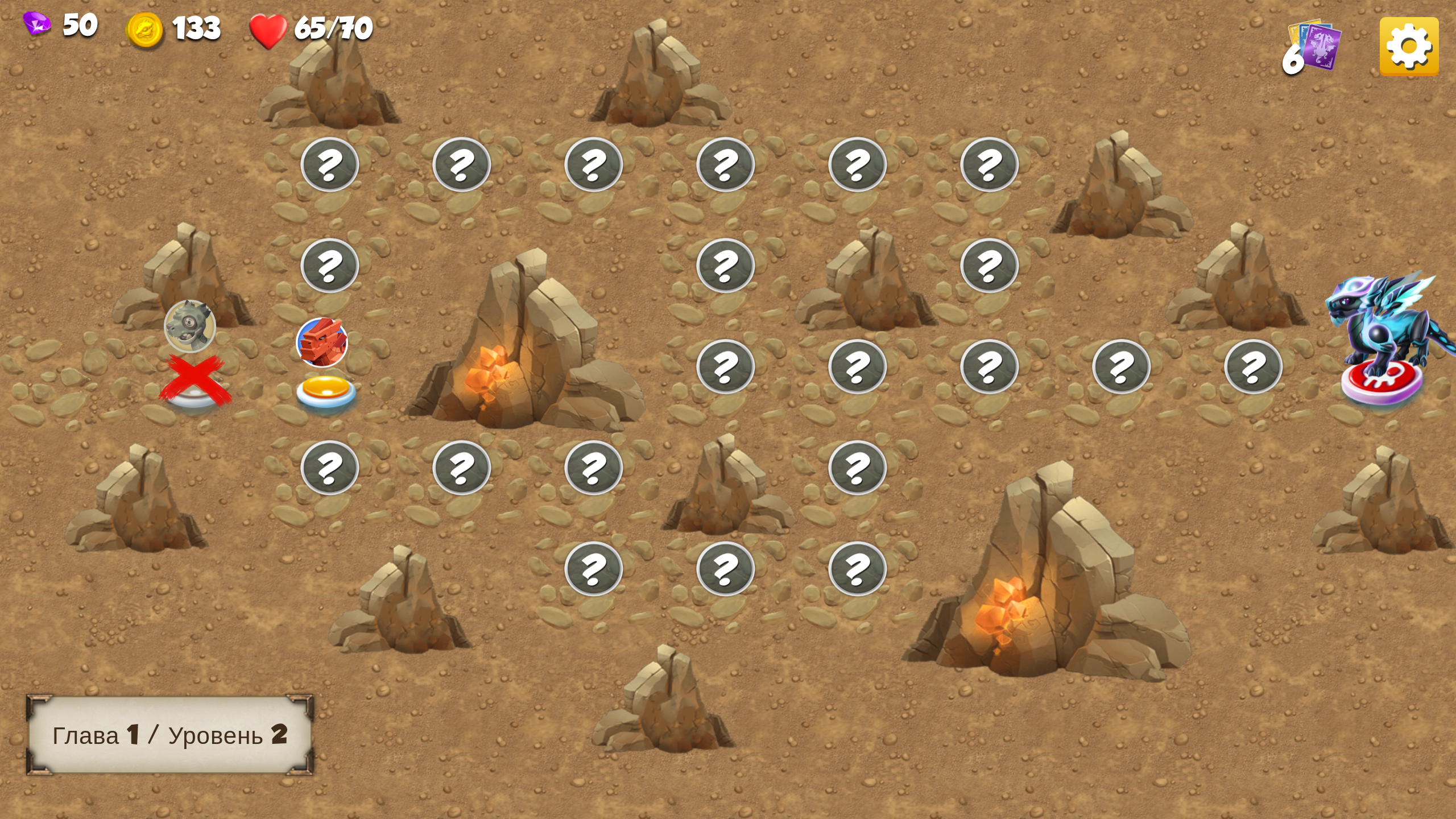
click at [334, 387] on img at bounding box center [328, 396] width 73 height 43
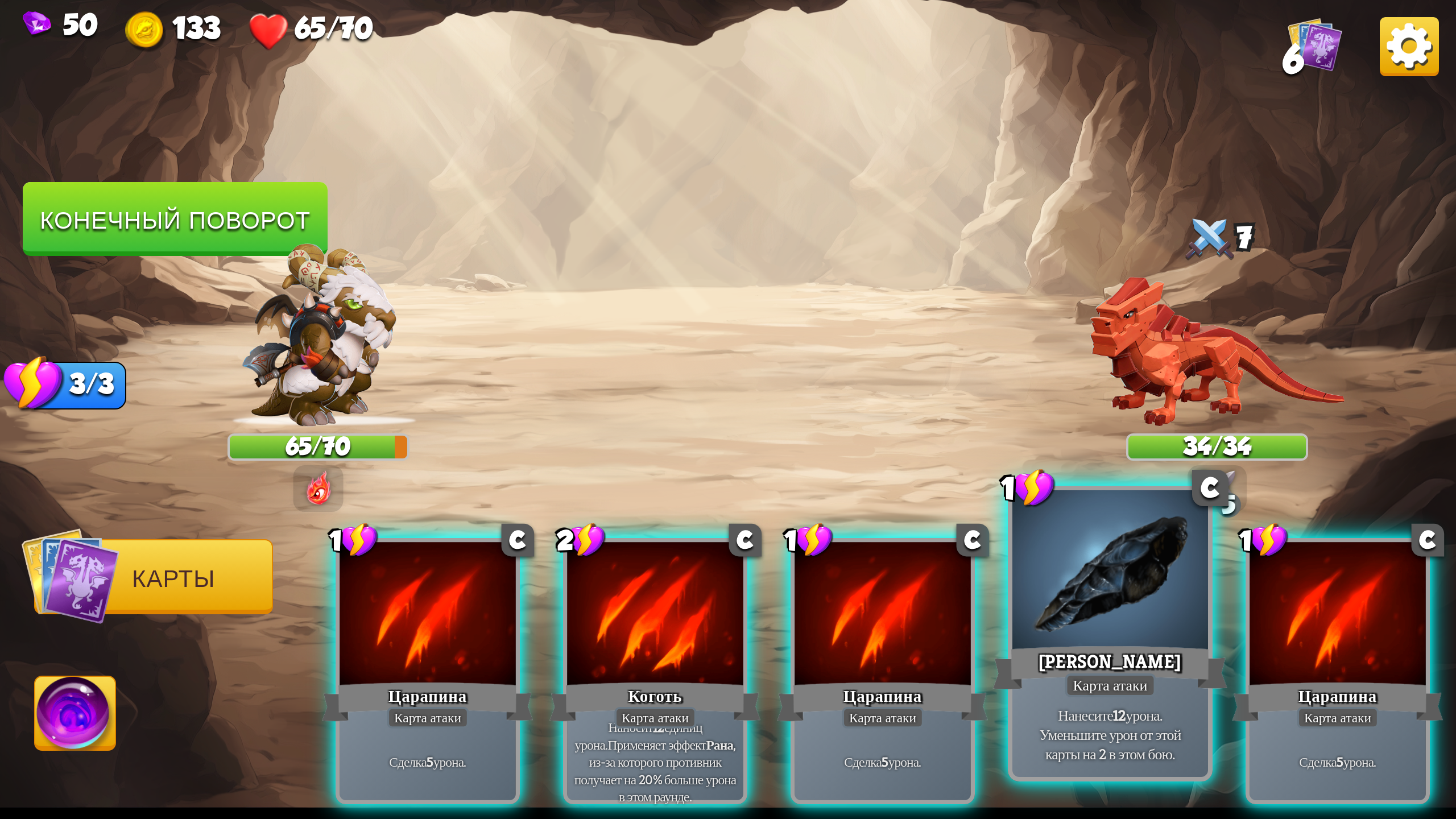
click at [1075, 635] on div at bounding box center [1110, 573] width 196 height 165
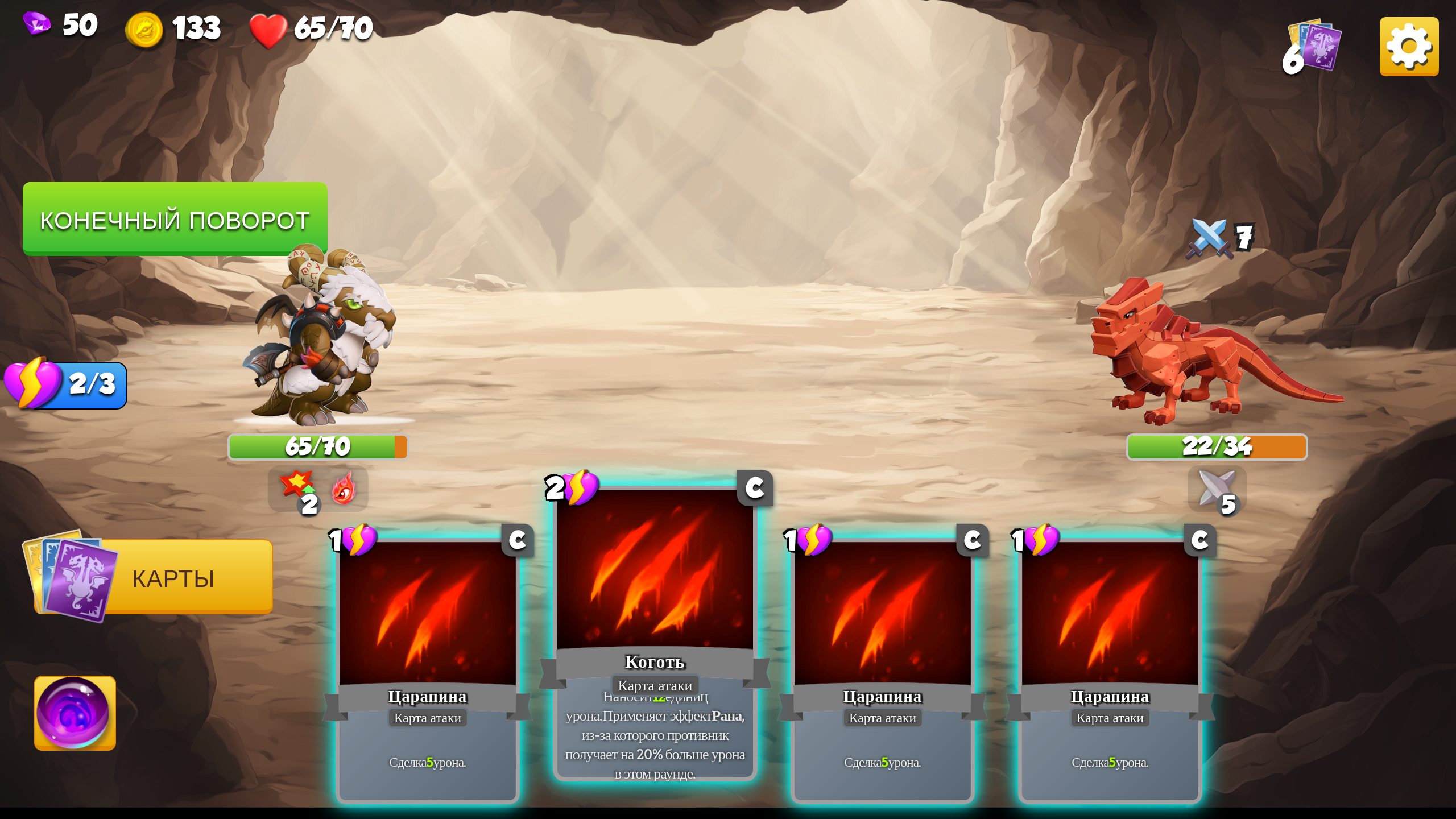
click at [646, 644] on div "Коготь" at bounding box center [655, 667] width 235 height 52
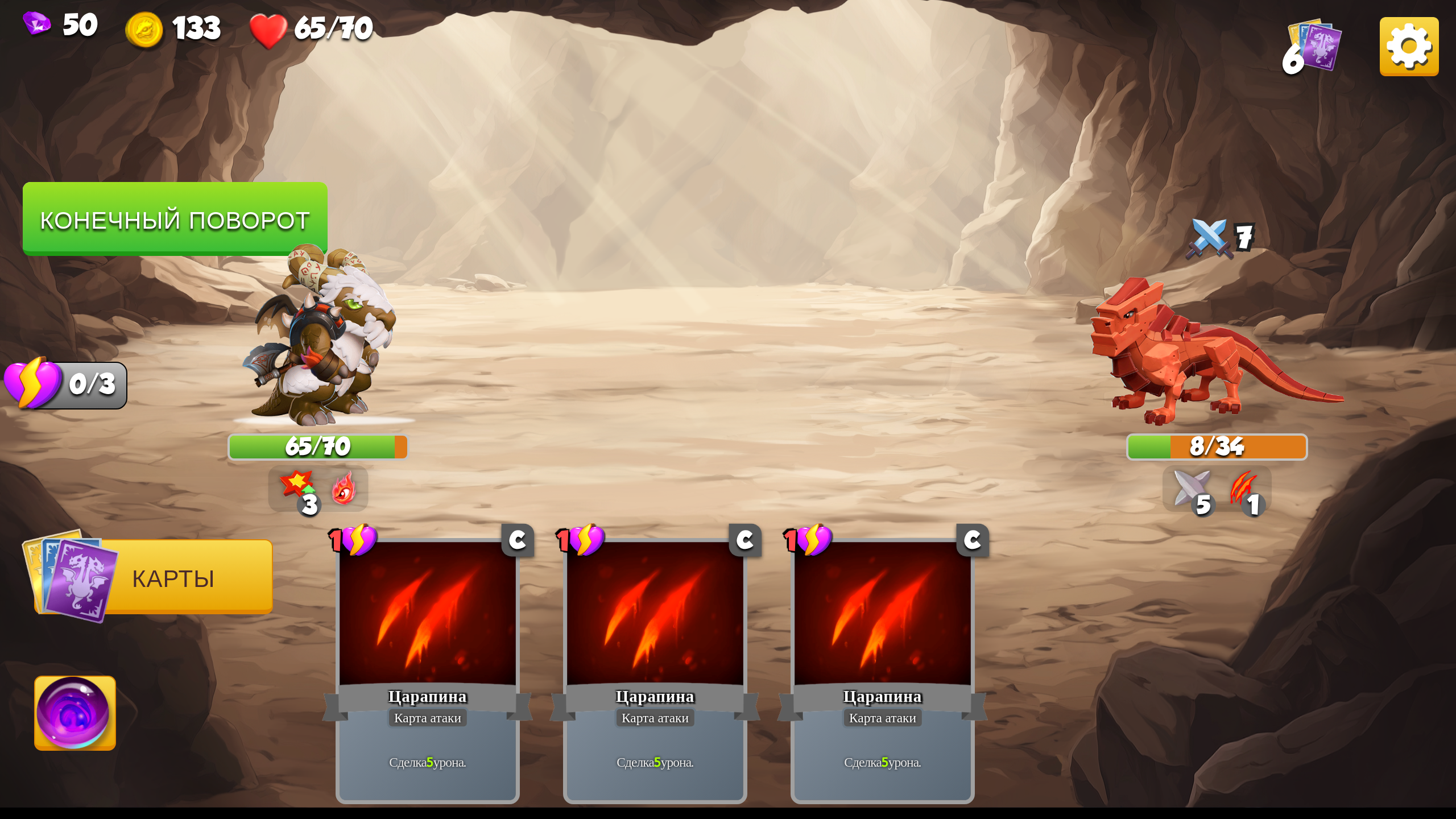
click at [74, 742] on img at bounding box center [76, 718] width 81 height 82
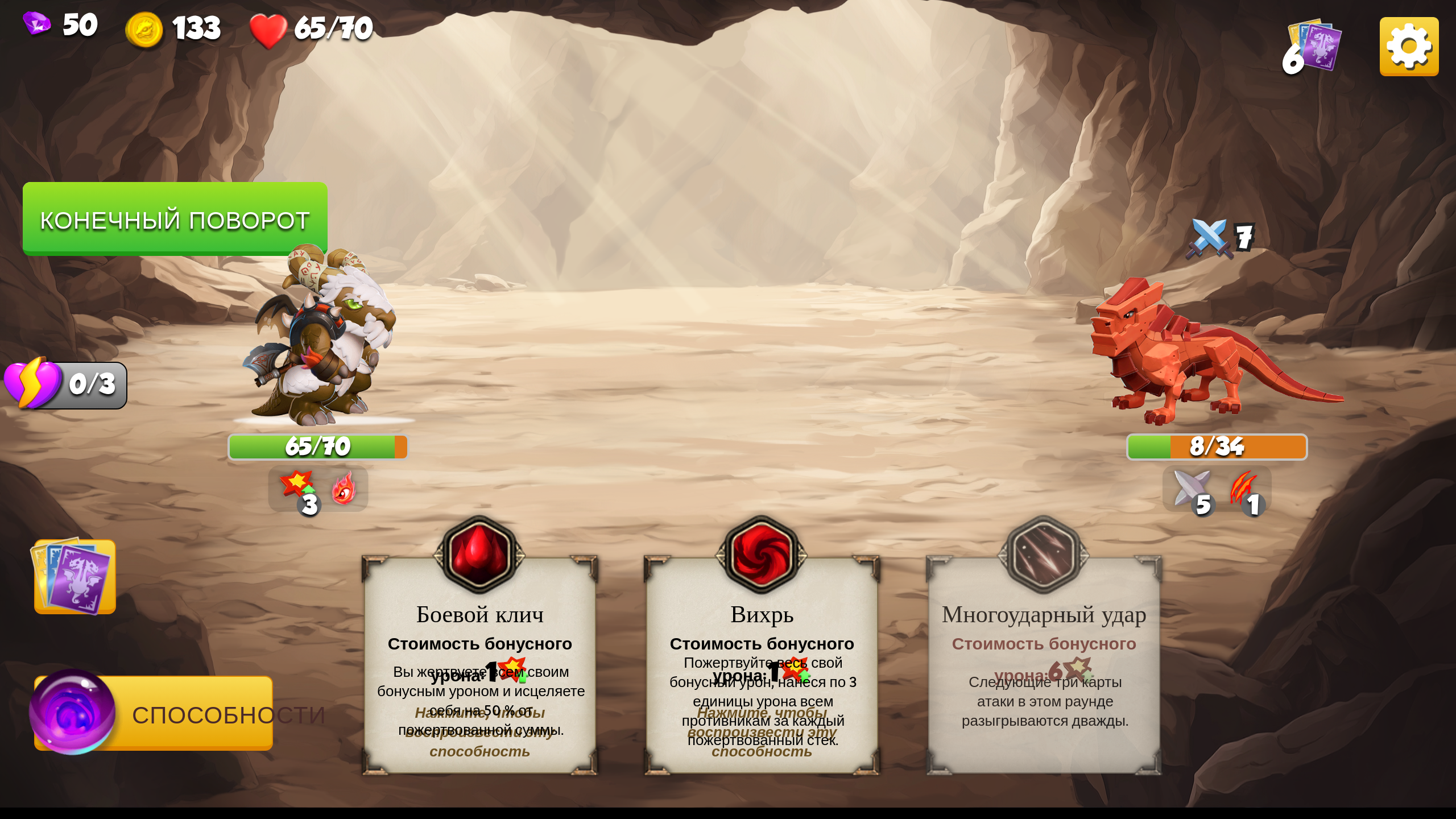
click at [1178, 368] on img at bounding box center [1217, 351] width 255 height 150
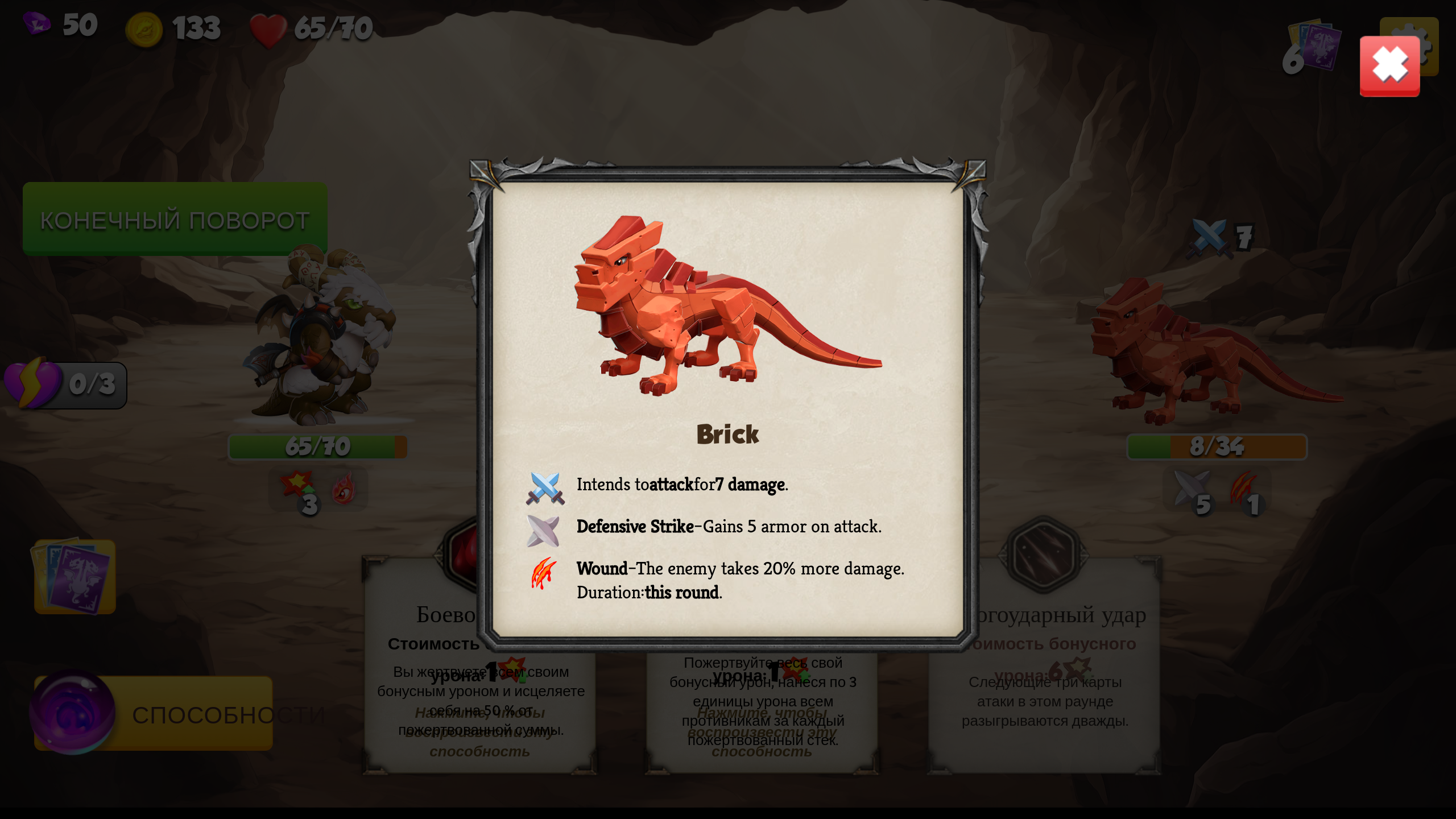
click at [1180, 369] on div "Brick Intends to attack for 7 damage . Defensive Strike – Gains 5 armor on atta…" at bounding box center [728, 409] width 1456 height 819
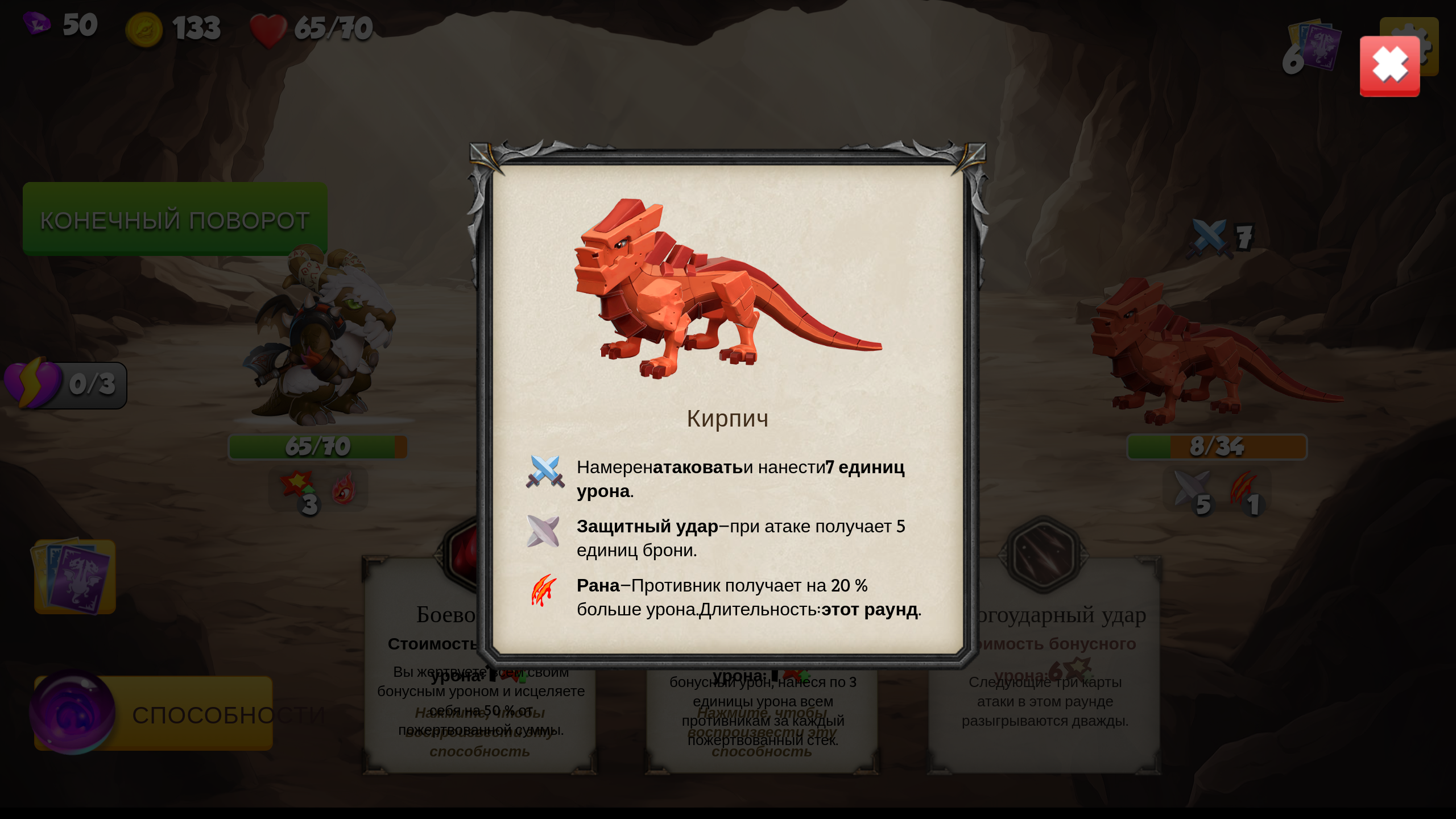
drag, startPoint x: 1392, startPoint y: 66, endPoint x: 1320, endPoint y: 114, distance: 86.5
click at [1393, 66] on img at bounding box center [1390, 66] width 64 height 64
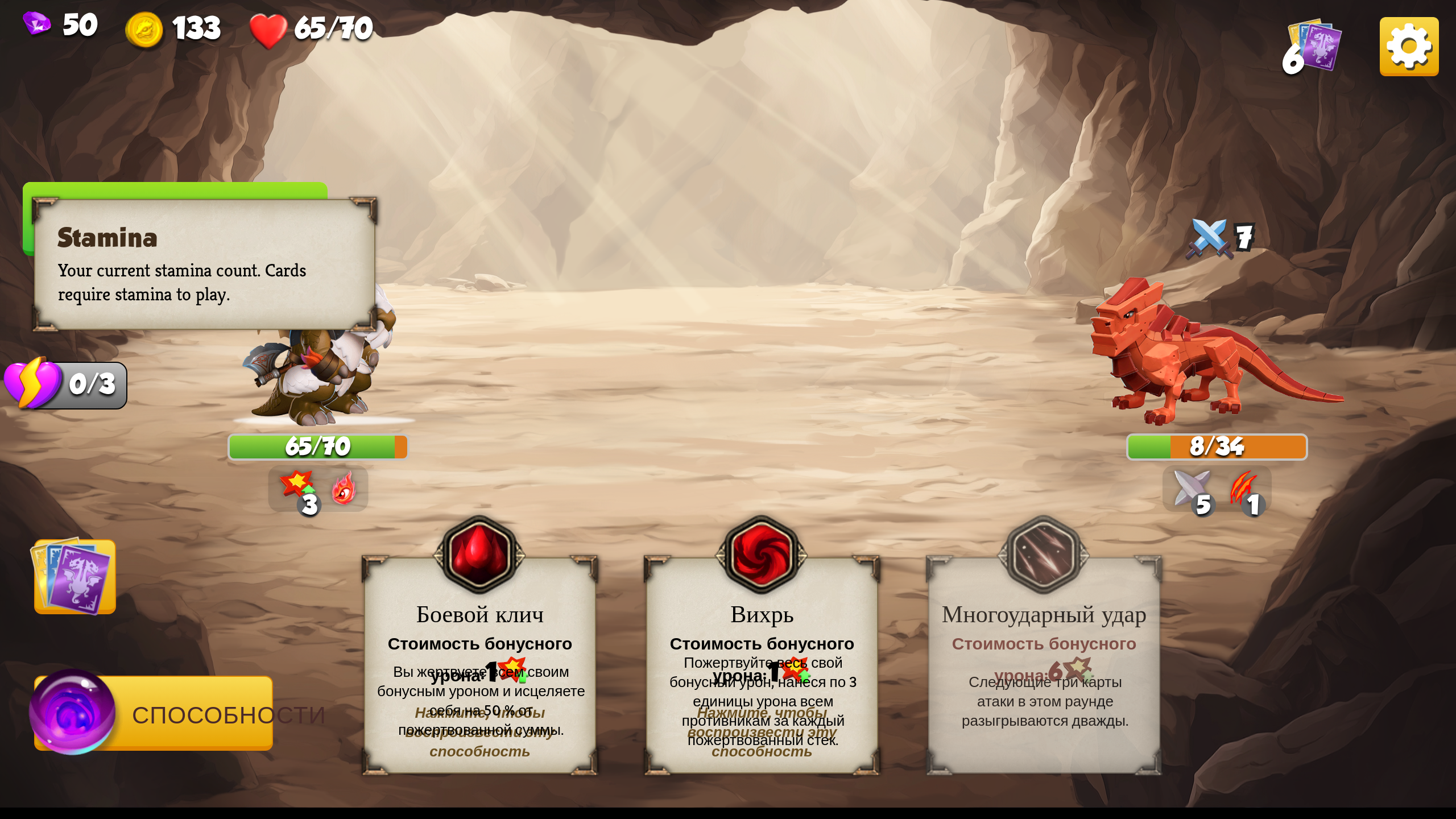
click at [103, 395] on div "0/3" at bounding box center [81, 385] width 93 height 47
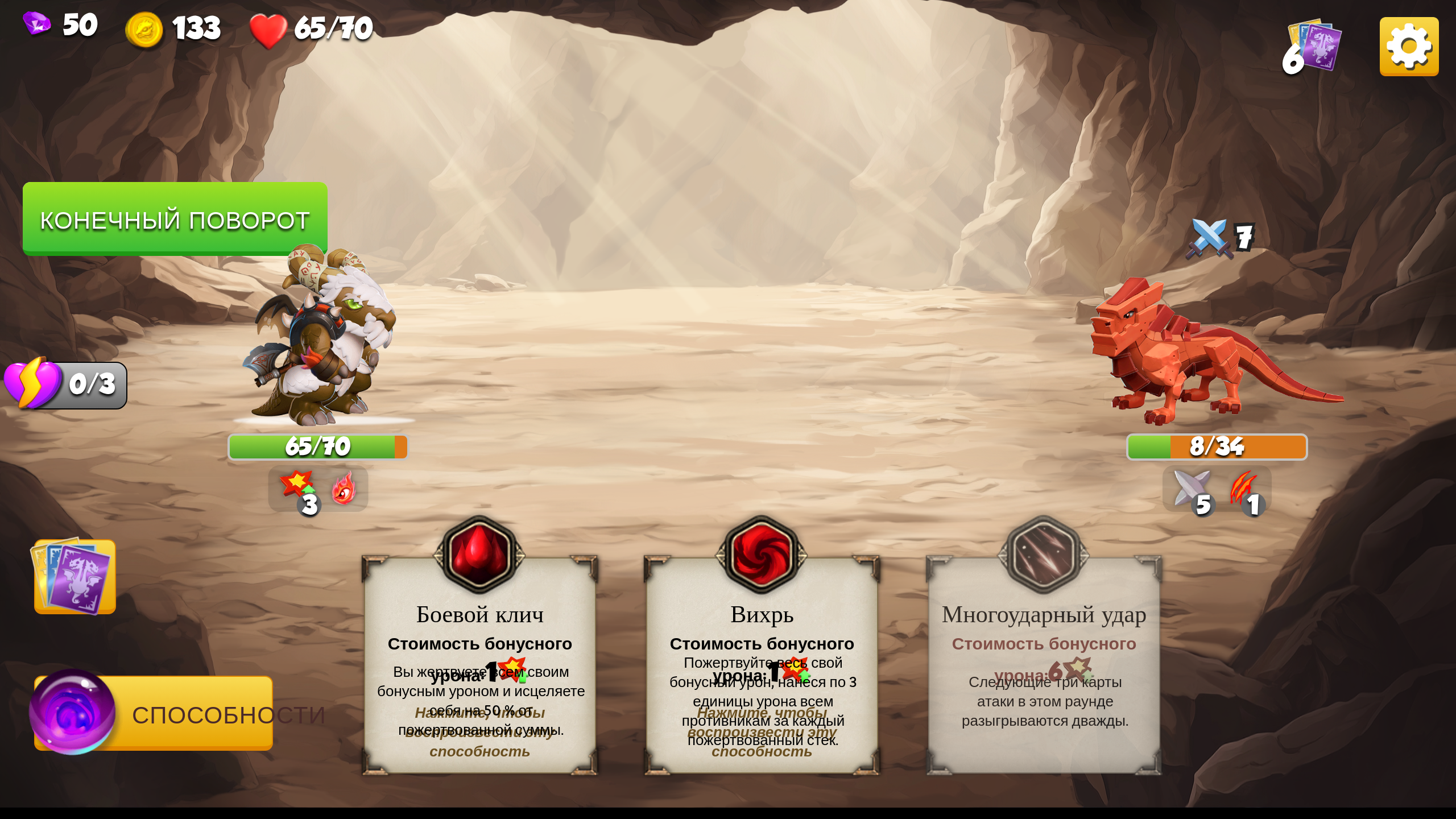
click at [97, 598] on img at bounding box center [70, 576] width 82 height 82
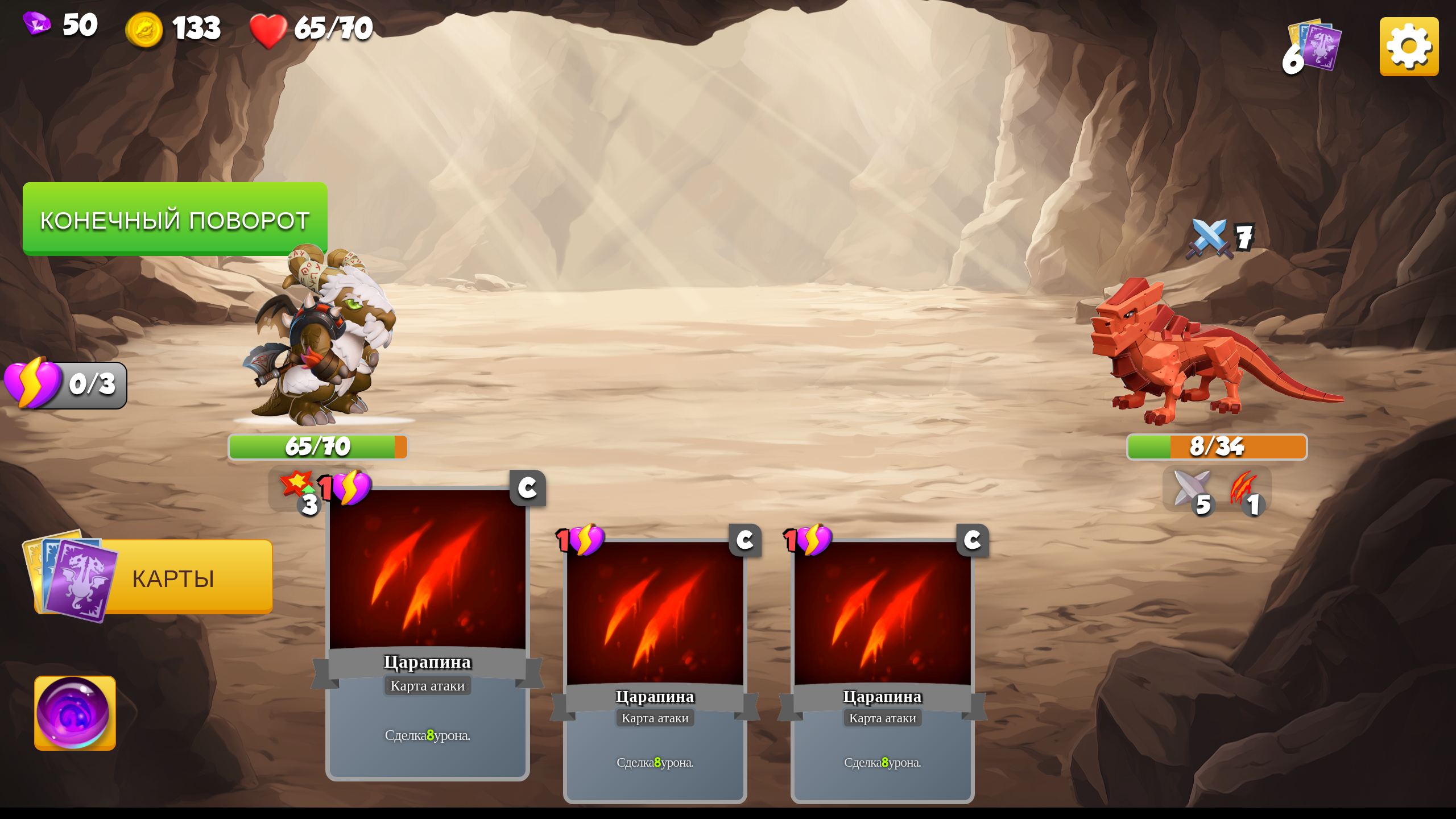
click at [422, 641] on div at bounding box center [428, 573] width 196 height 165
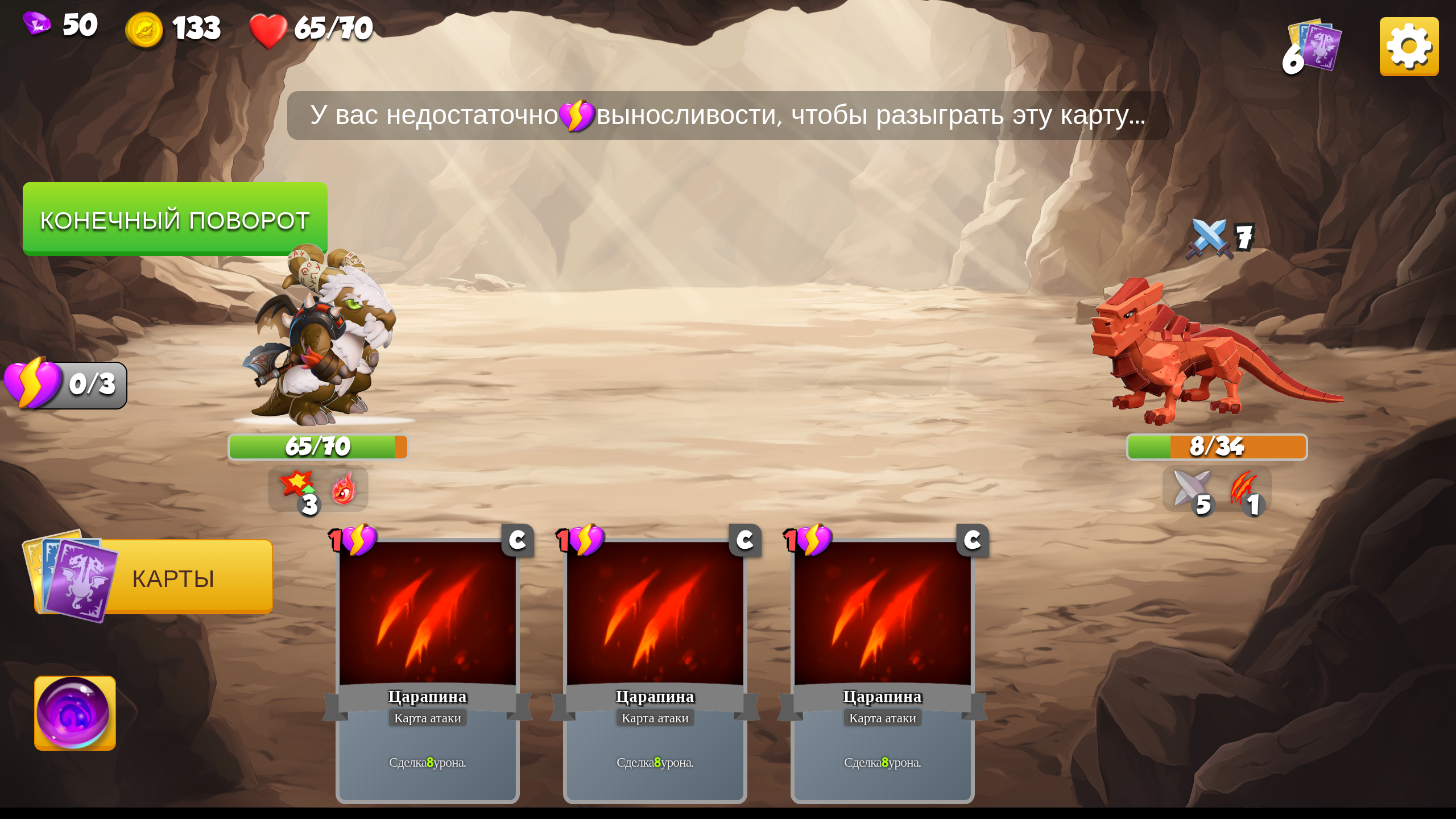
click at [212, 212] on ya-tr-span "Конечный поворот" at bounding box center [174, 220] width 277 height 30
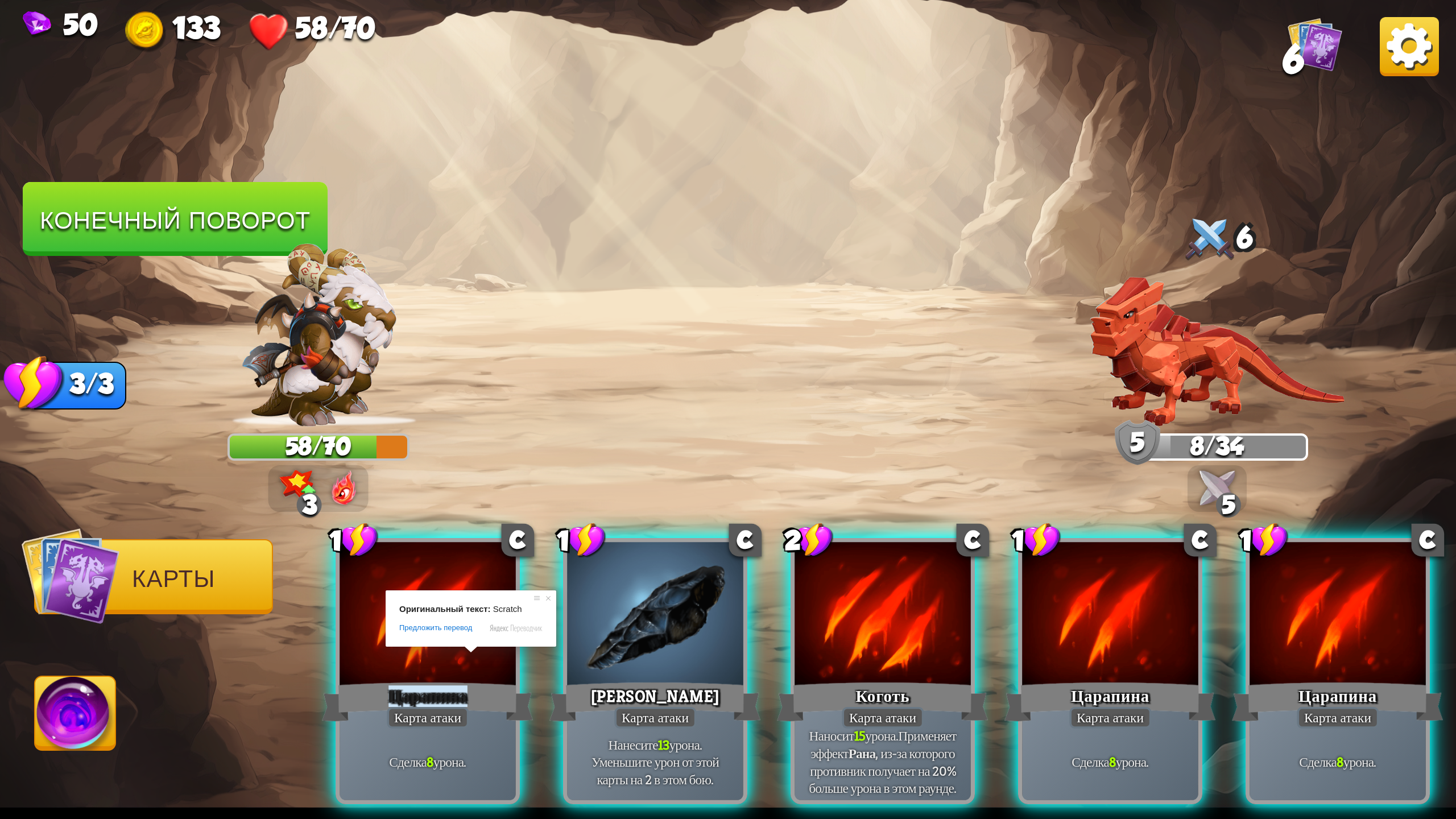
drag, startPoint x: 432, startPoint y: 655, endPoint x: 432, endPoint y: 648, distance: 7.0
click at [433, 686] on ya-tr-span "Царапина" at bounding box center [427, 696] width 78 height 21
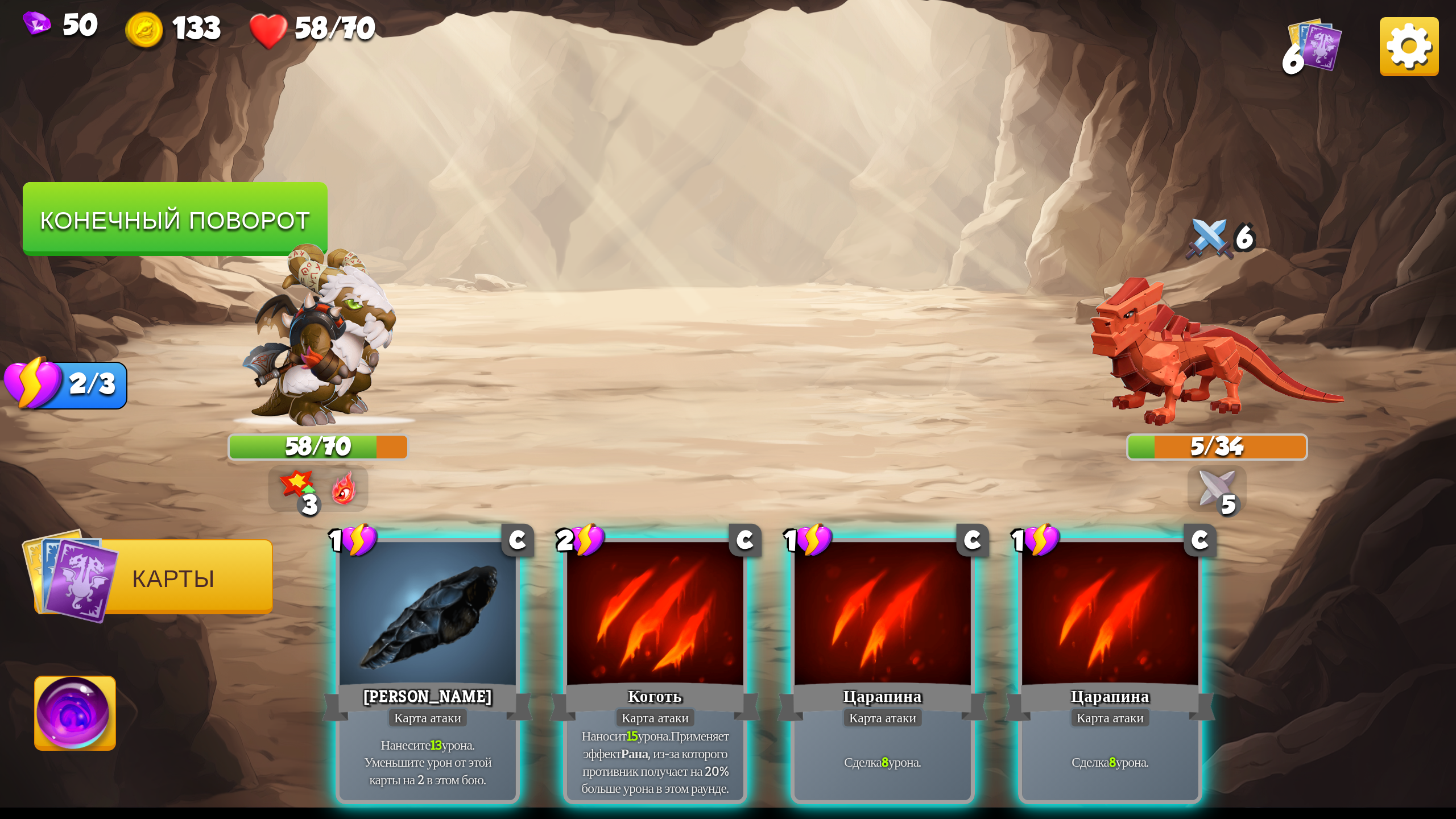
drag, startPoint x: 1082, startPoint y: 637, endPoint x: 997, endPoint y: 620, distance: 86.7
click at [1081, 637] on div at bounding box center [1109, 616] width 176 height 148
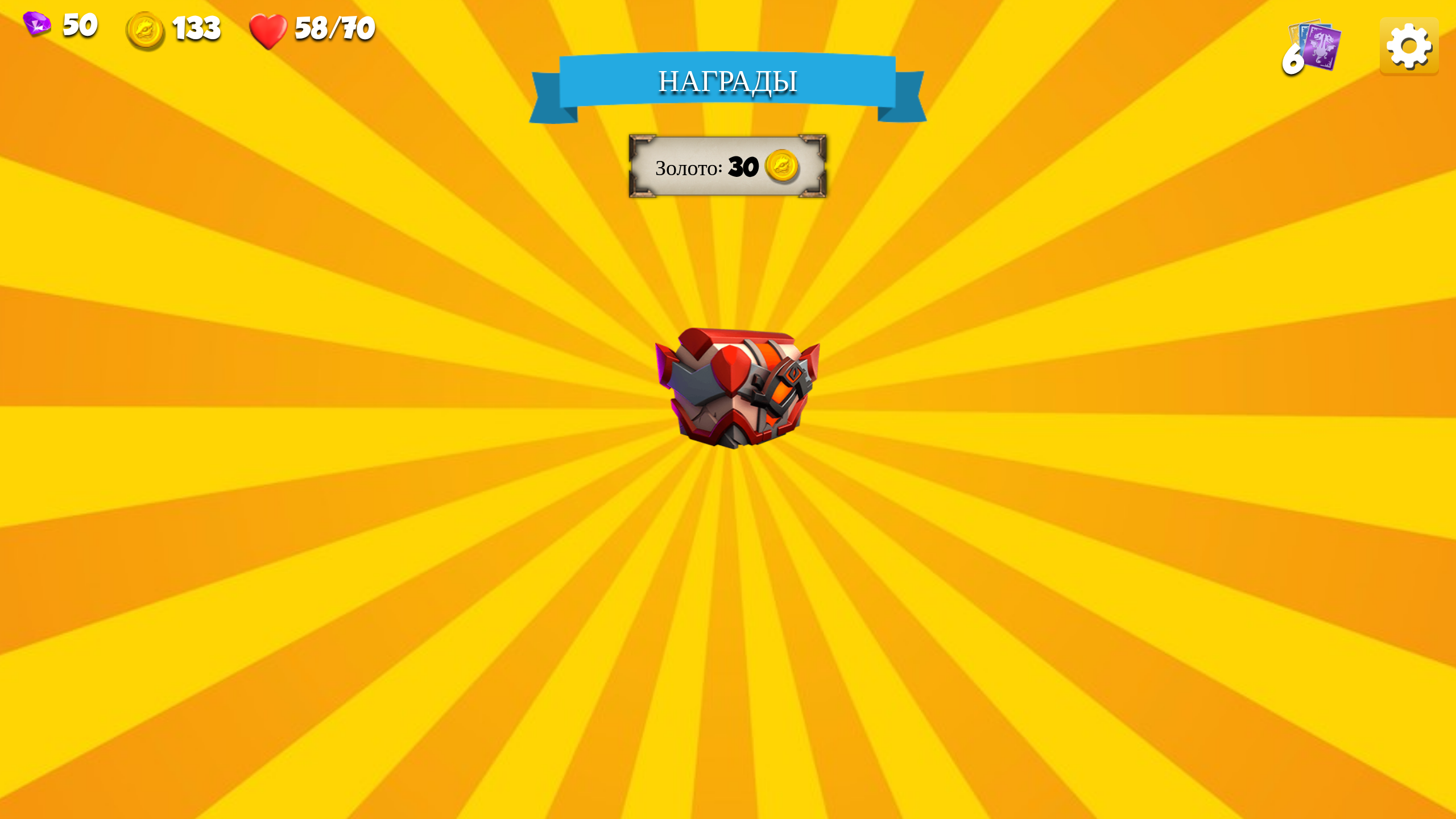
drag, startPoint x: 754, startPoint y: 440, endPoint x: 758, endPoint y: 368, distance: 72.1
click at [761, 380] on div "Награды Золото 30 Select a card 1 C Огненное Дыхание Карта атаки Наносит 6 един…" at bounding box center [728, 409] width 1456 height 819
